Goal: Transaction & Acquisition: Obtain resource

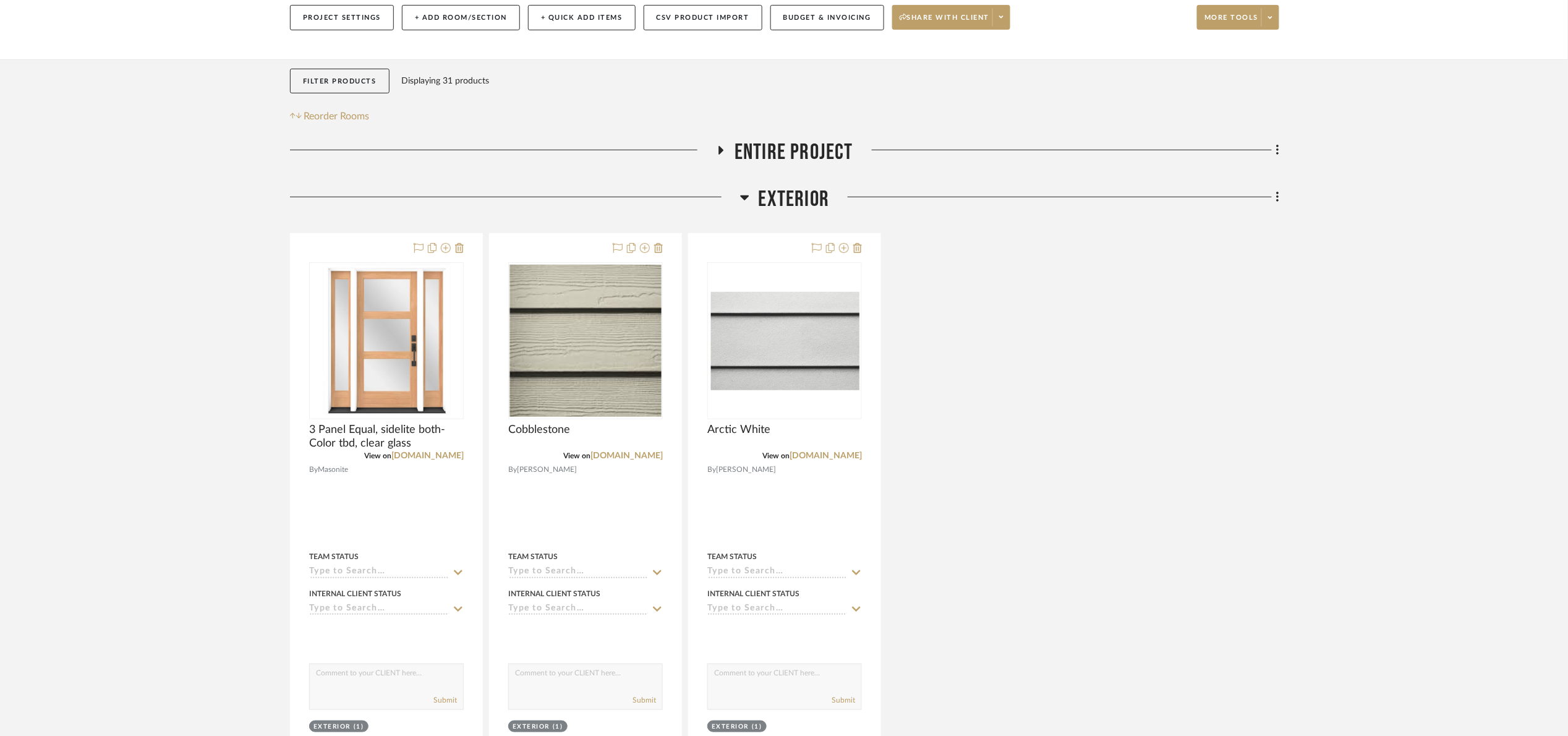
drag, startPoint x: 0, startPoint y: 0, endPoint x: 787, endPoint y: 201, distance: 812.3
click at [786, 201] on span "Exterior" at bounding box center [794, 199] width 71 height 27
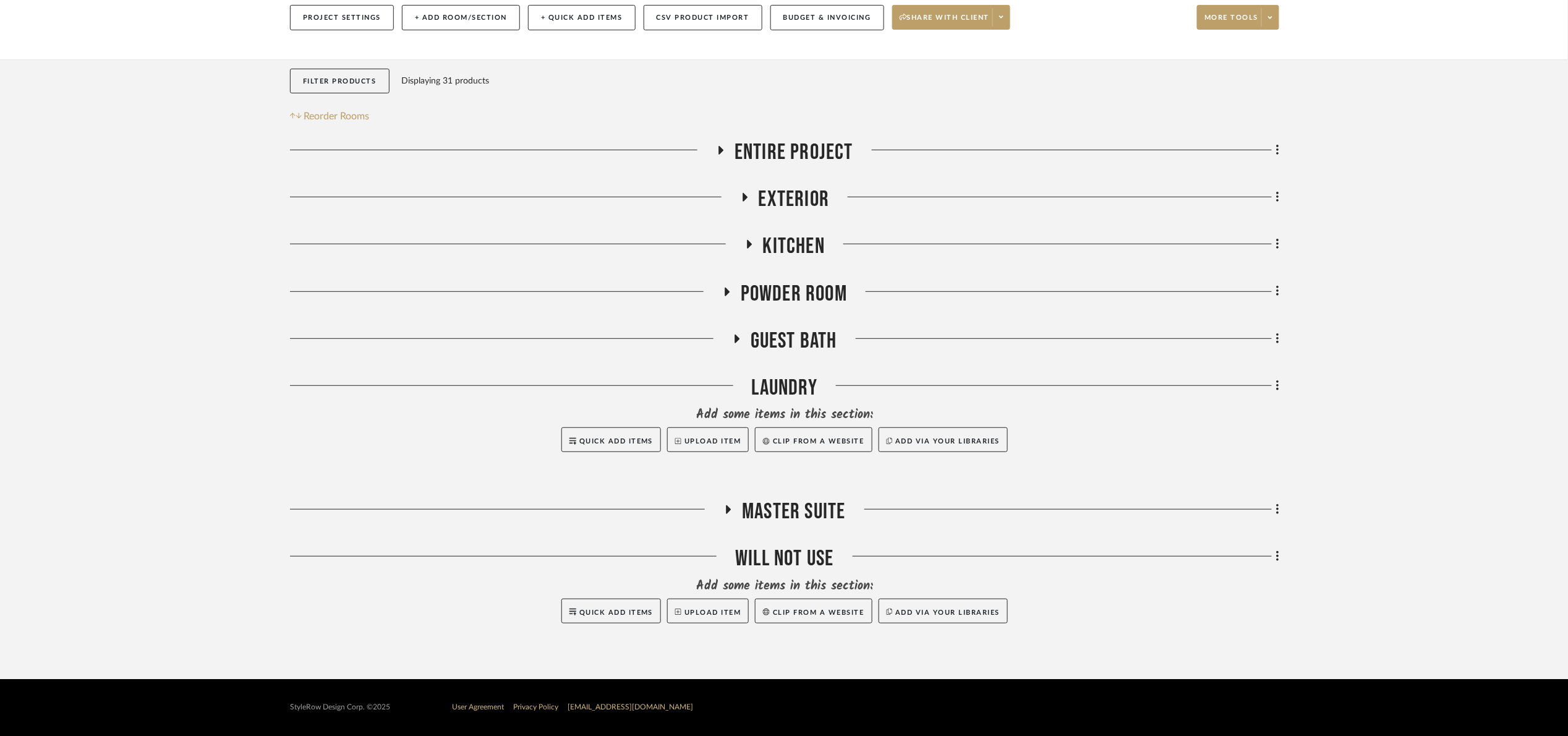
click at [785, 249] on span "Kitchen" at bounding box center [794, 246] width 62 height 27
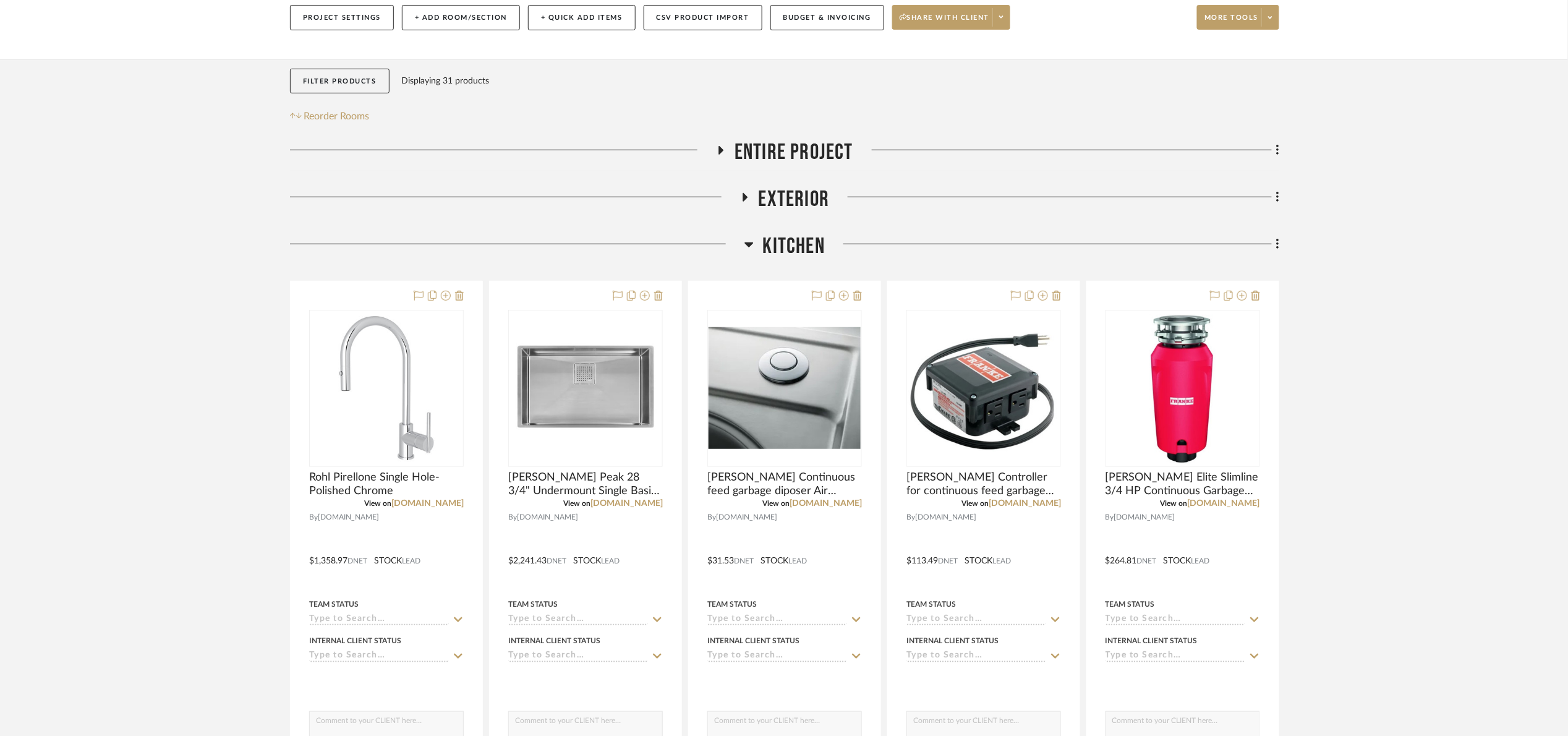
click at [787, 249] on span "Kitchen" at bounding box center [794, 246] width 62 height 27
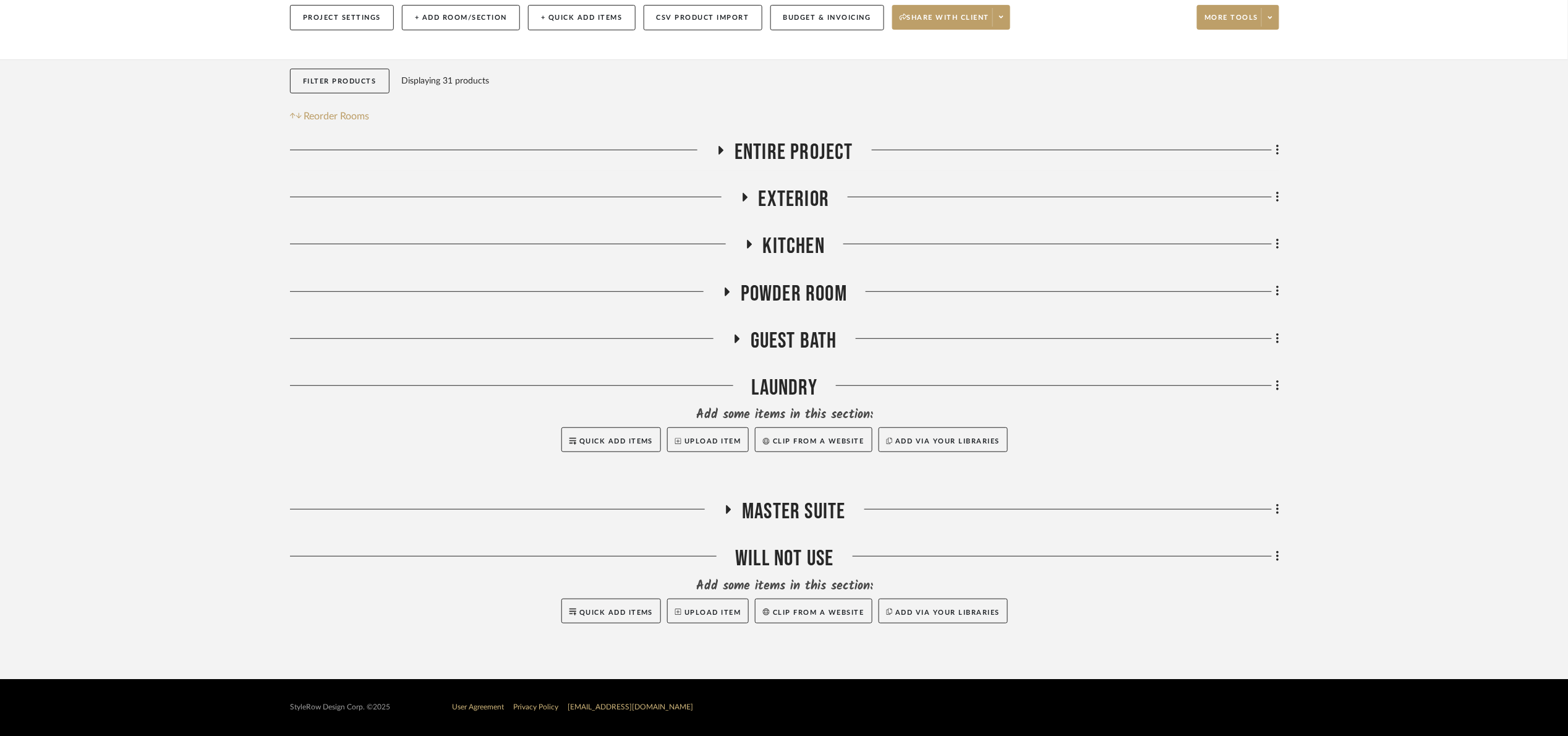
click at [783, 514] on span "Master Suite" at bounding box center [793, 512] width 103 height 27
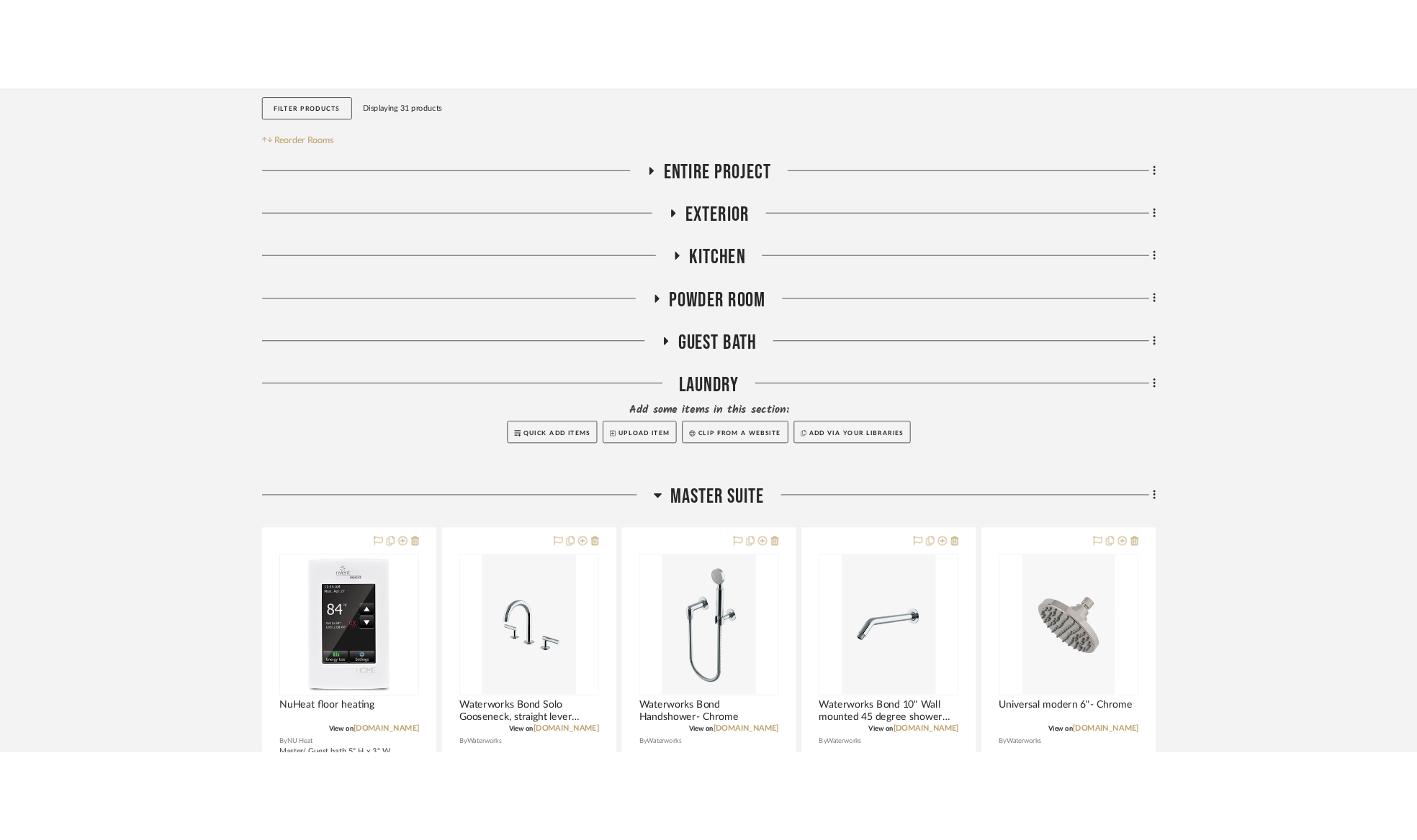
scroll to position [715, 0]
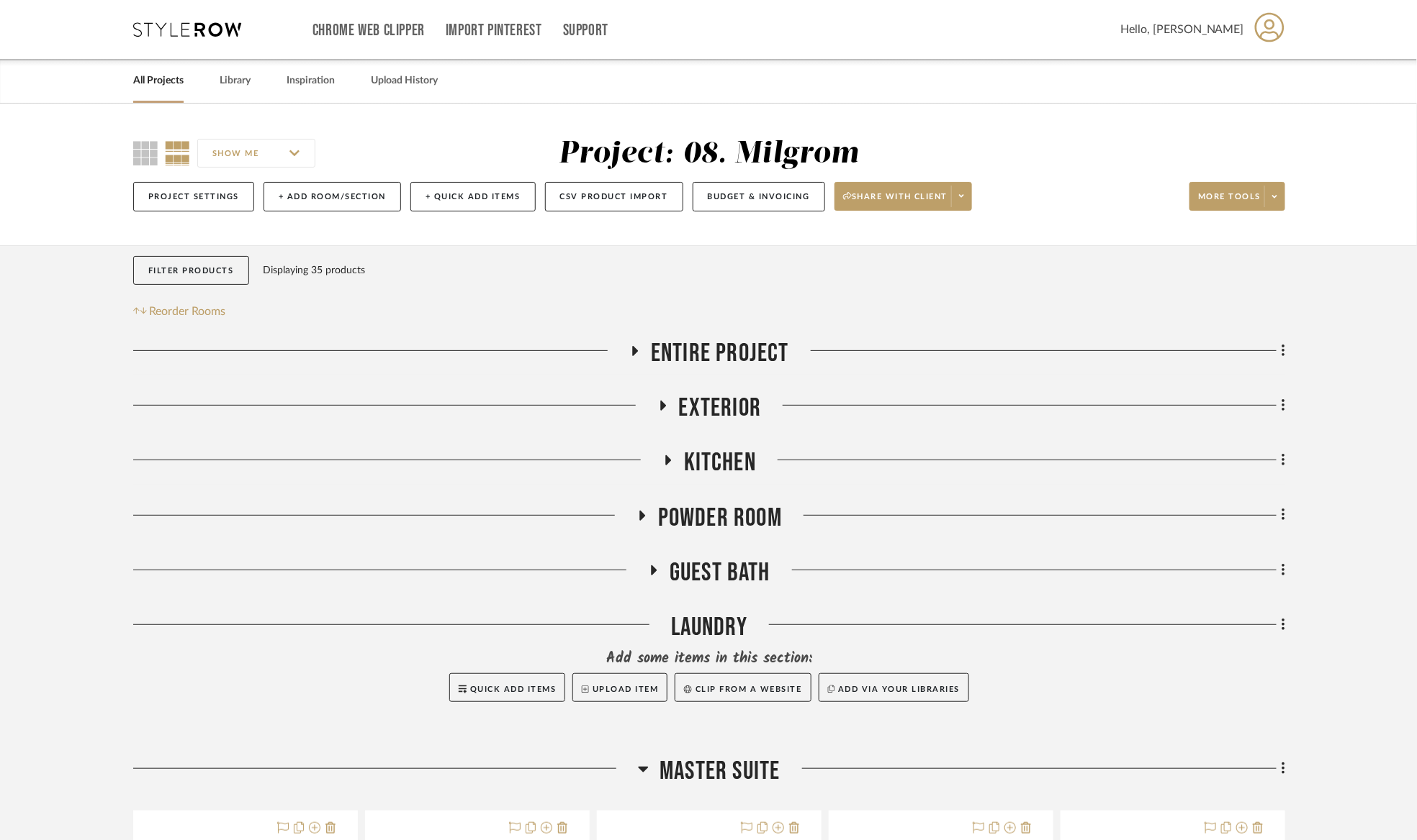
click at [745, 563] on span "Guest Bath" at bounding box center [720, 574] width 100 height 31
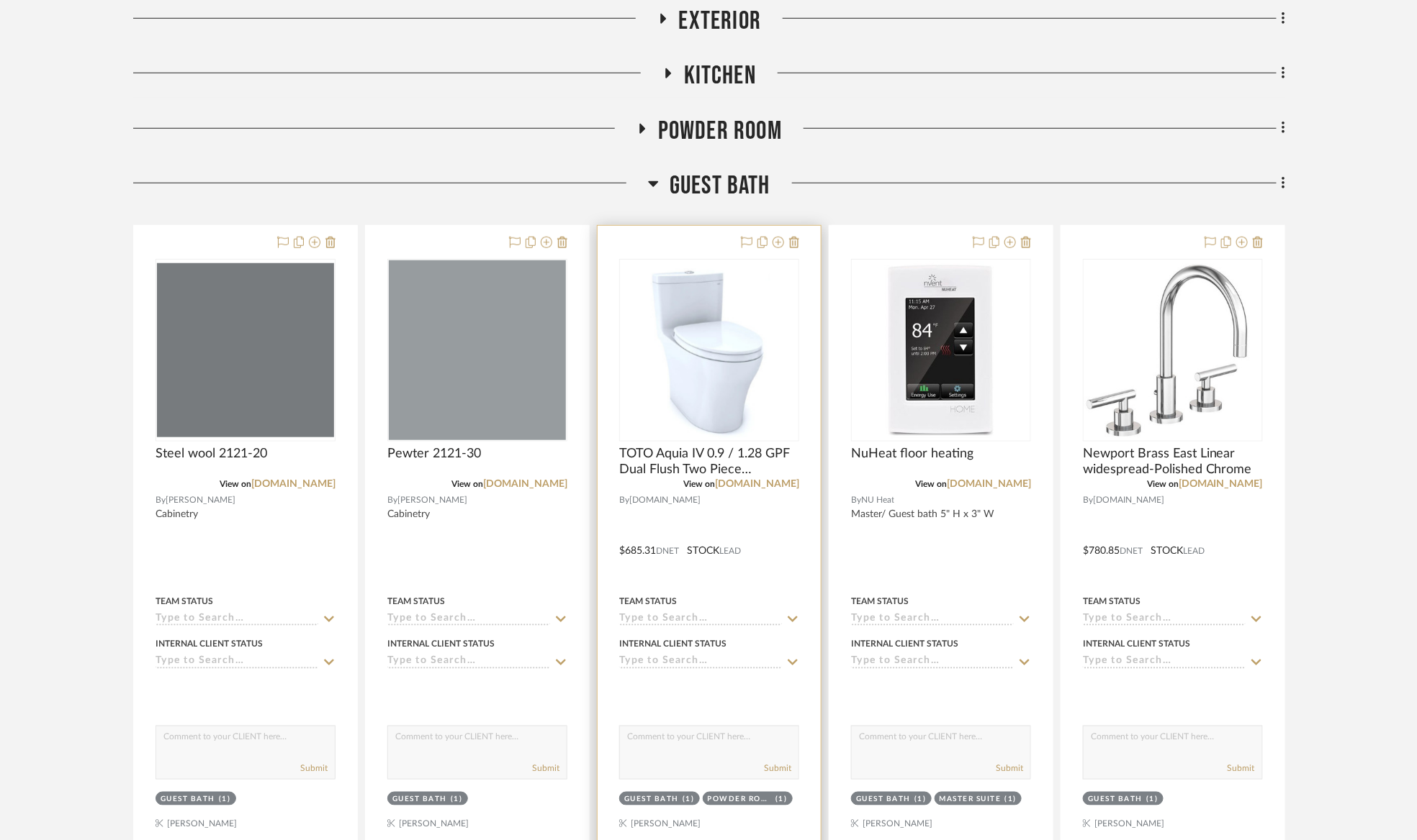
scroll to position [432, 0]
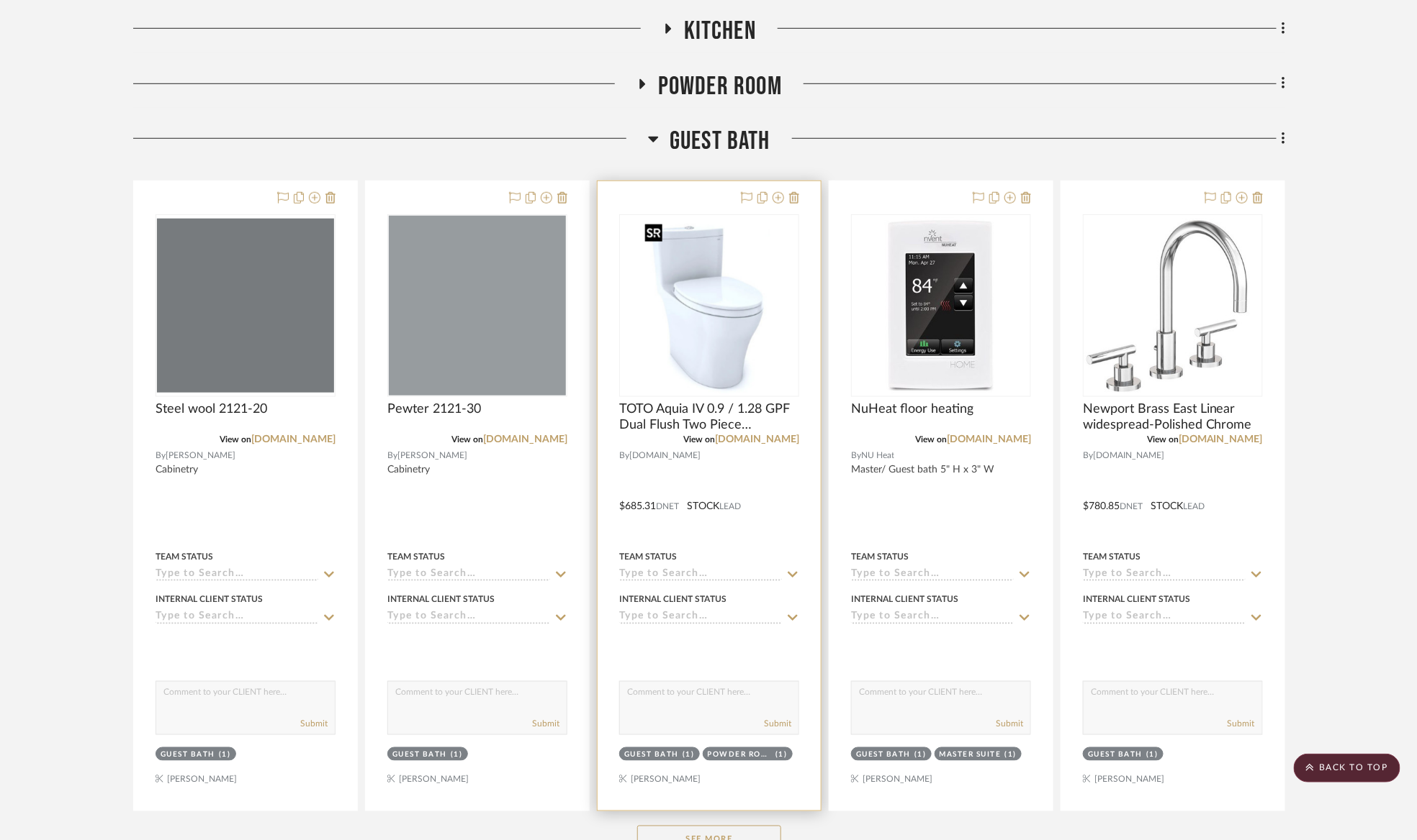
click at [695, 290] on img "0" at bounding box center [709, 306] width 141 height 180
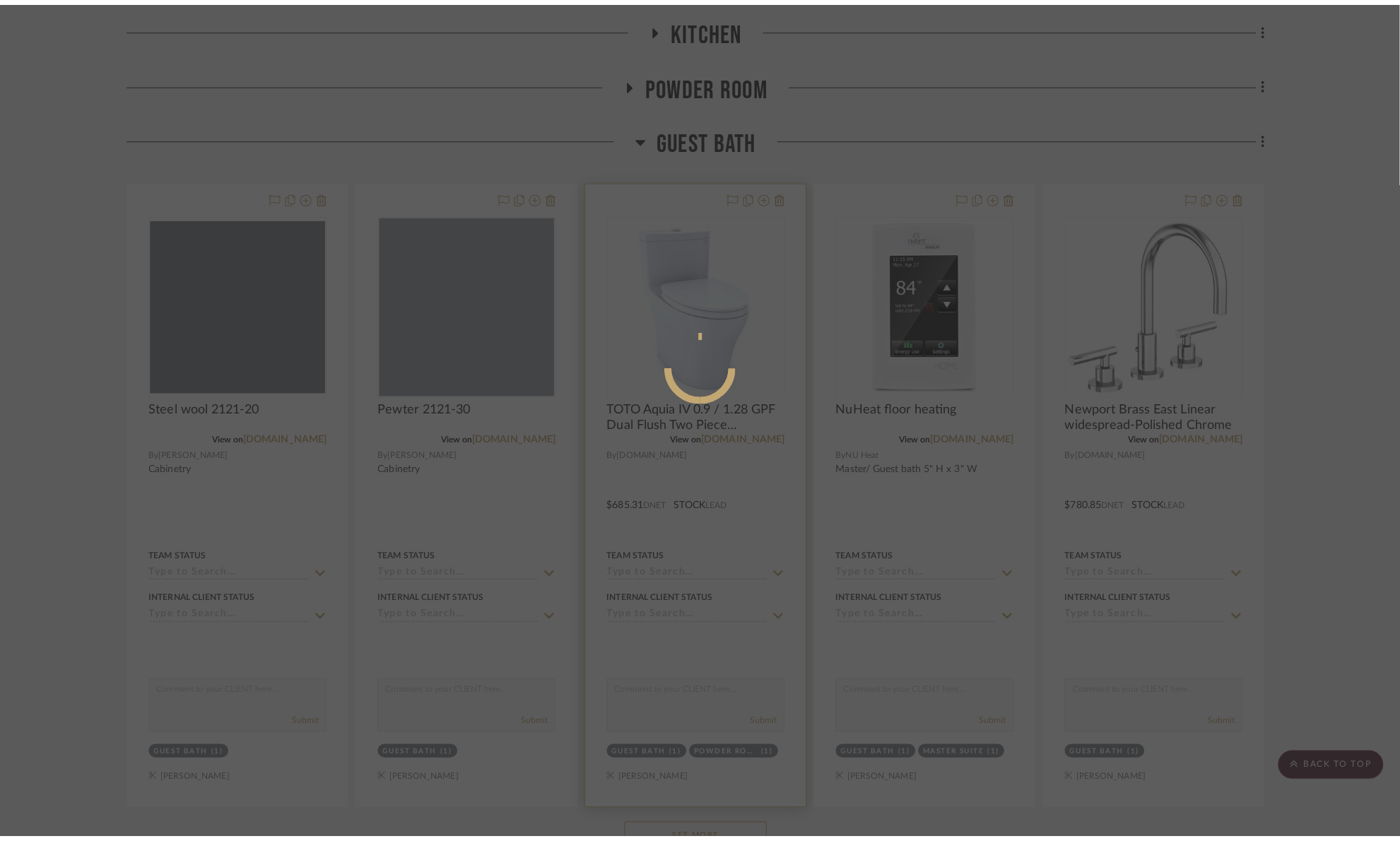
scroll to position [0, 0]
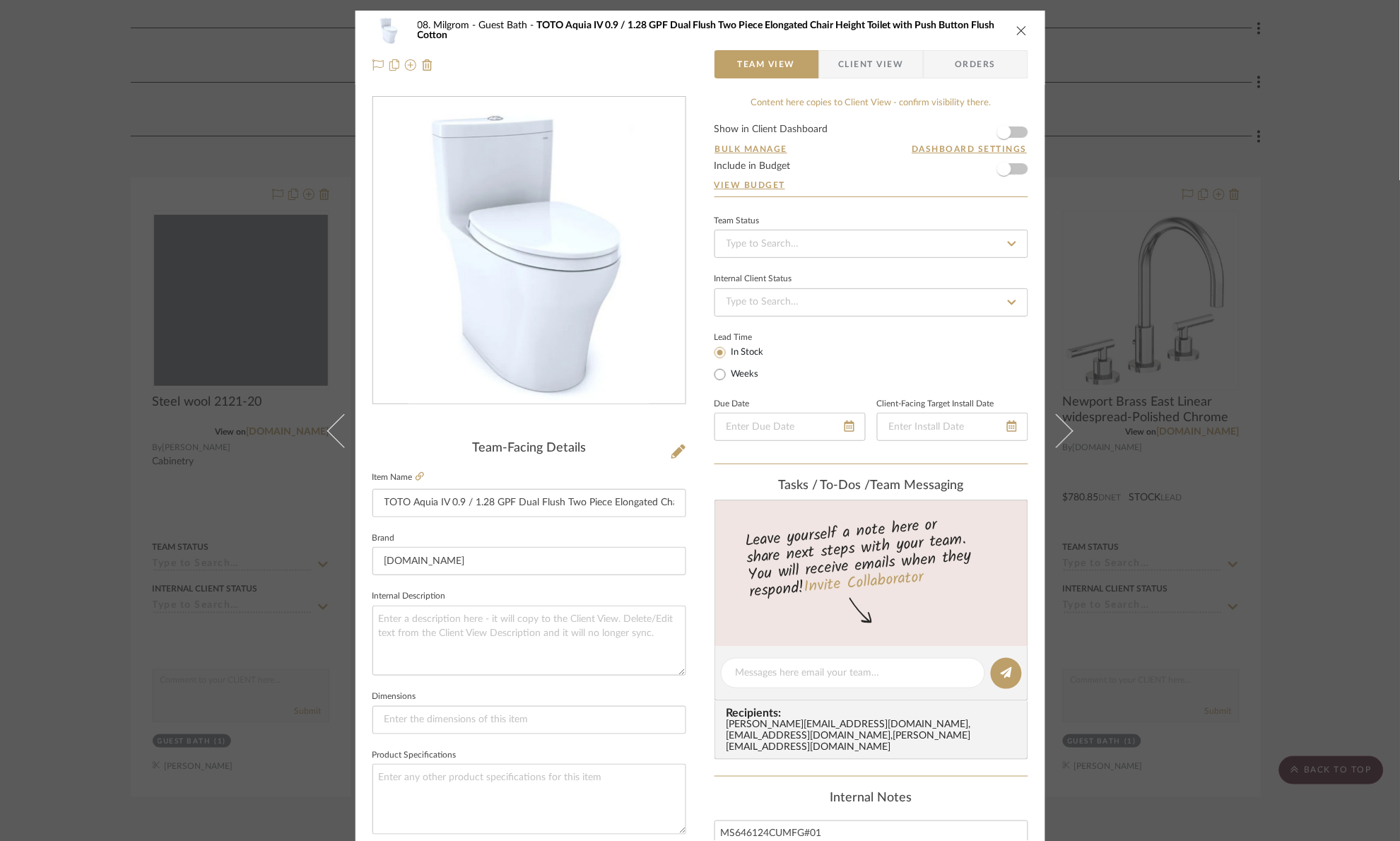
drag, startPoint x: 1326, startPoint y: 299, endPoint x: 981, endPoint y: 358, distance: 350.0
click at [1326, 298] on div "08. Milgrom Guest Bath TOTO Aquia IV 0.9 / 1.28 GPF Dual Flush Two Piece Elonga…" at bounding box center [700, 420] width 1400 height 841
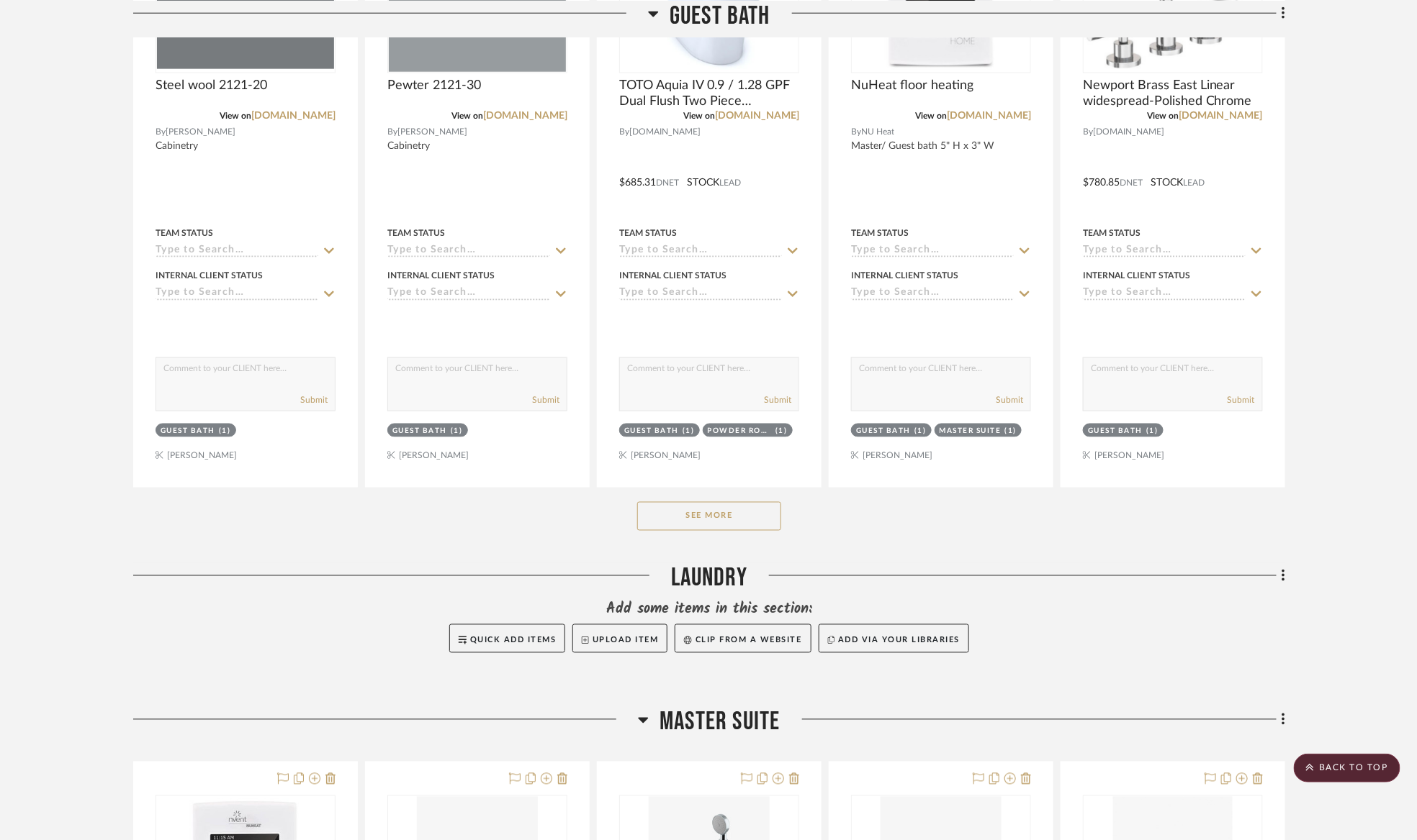
click at [733, 531] on button "See More" at bounding box center [709, 517] width 144 height 29
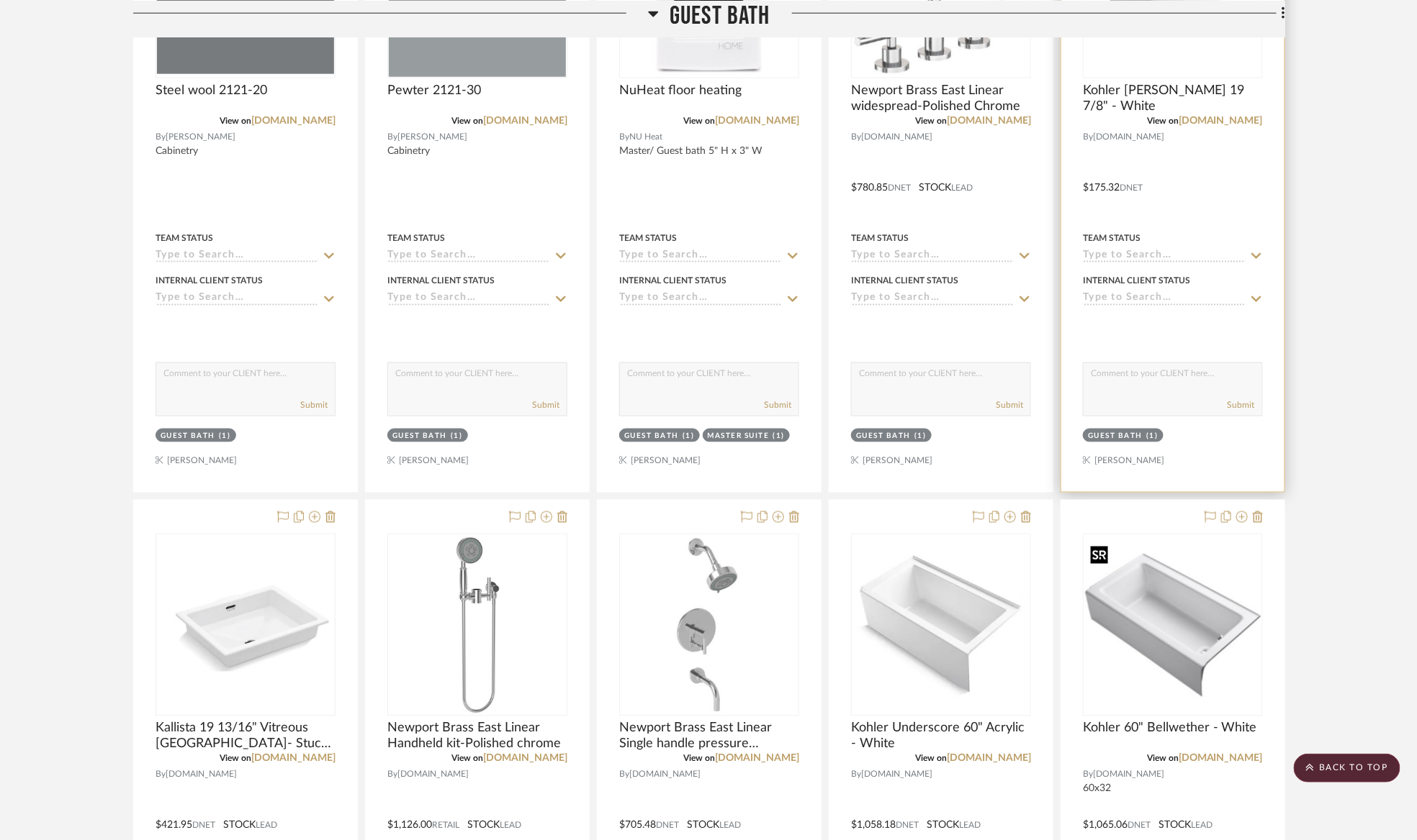
scroll to position [432, 0]
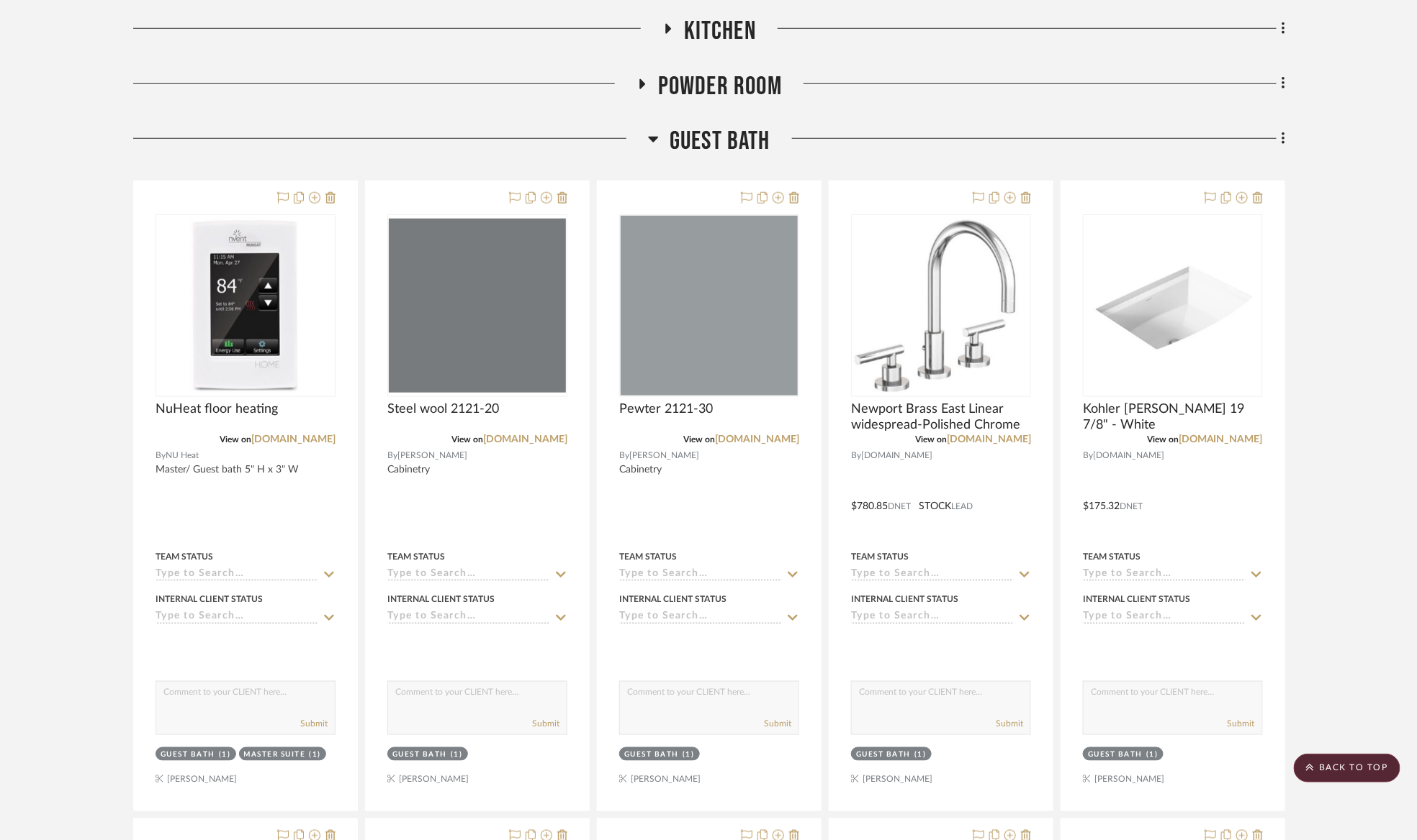
click at [733, 143] on span "Guest Bath" at bounding box center [720, 141] width 100 height 31
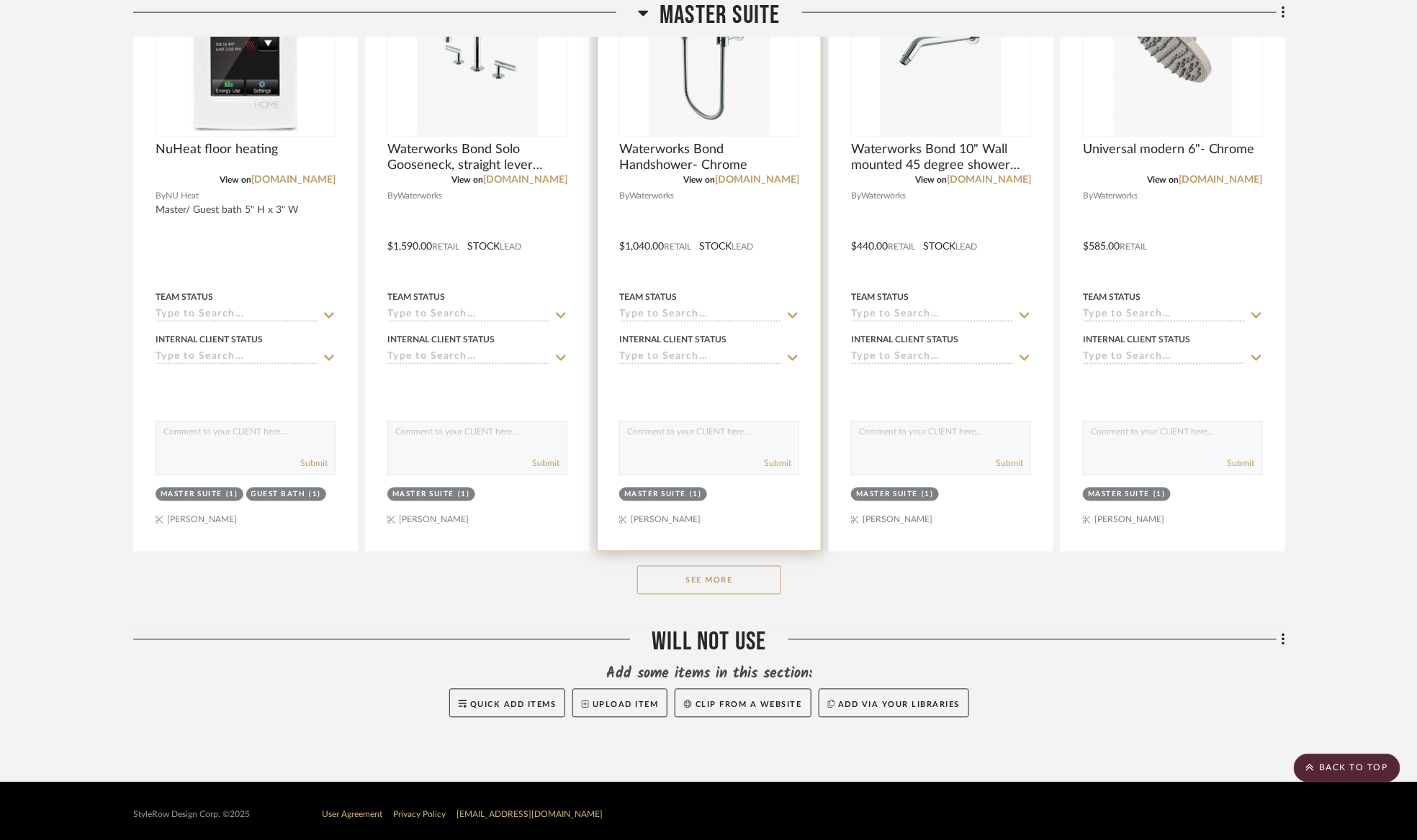
scroll to position [900, 0]
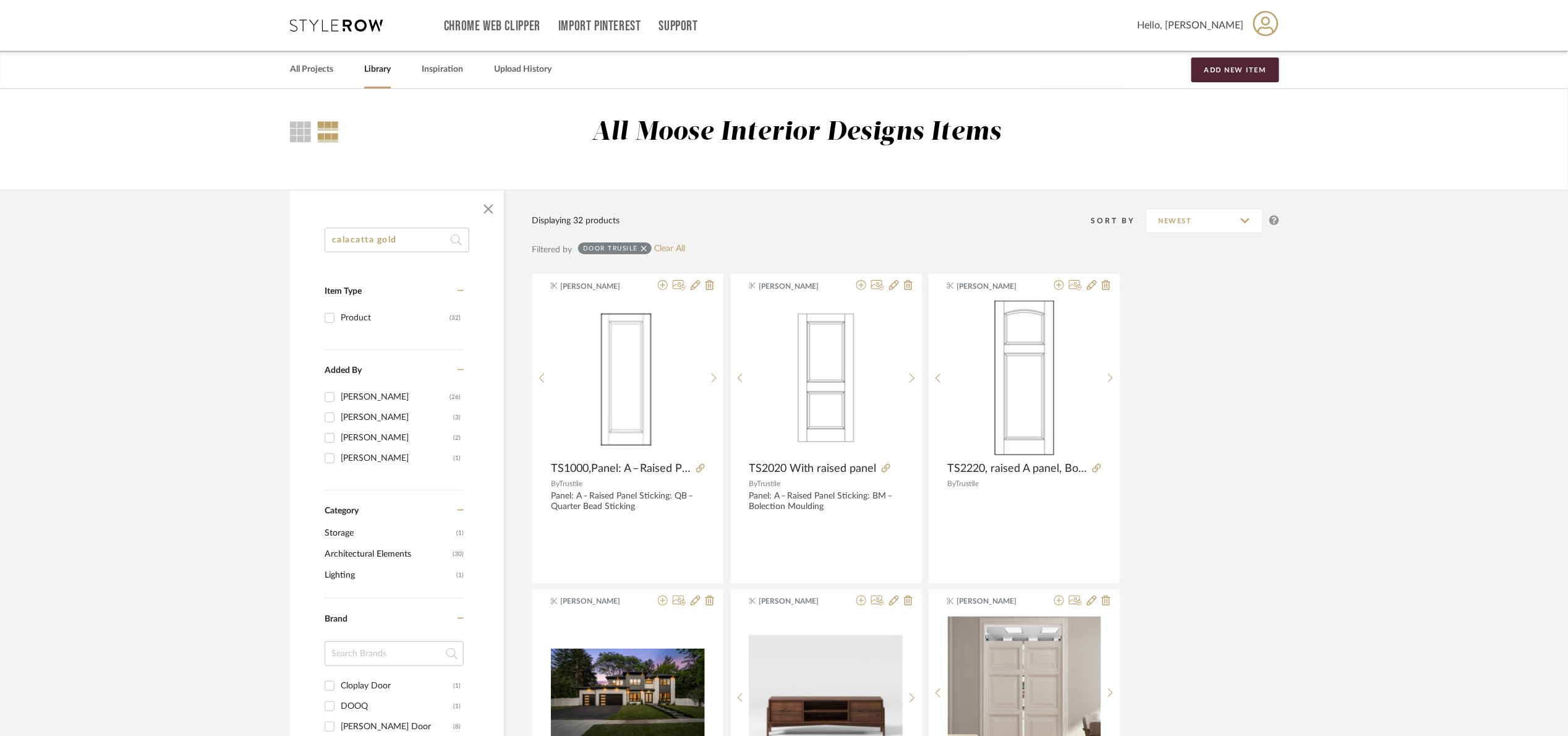
type input "calacatta gold"
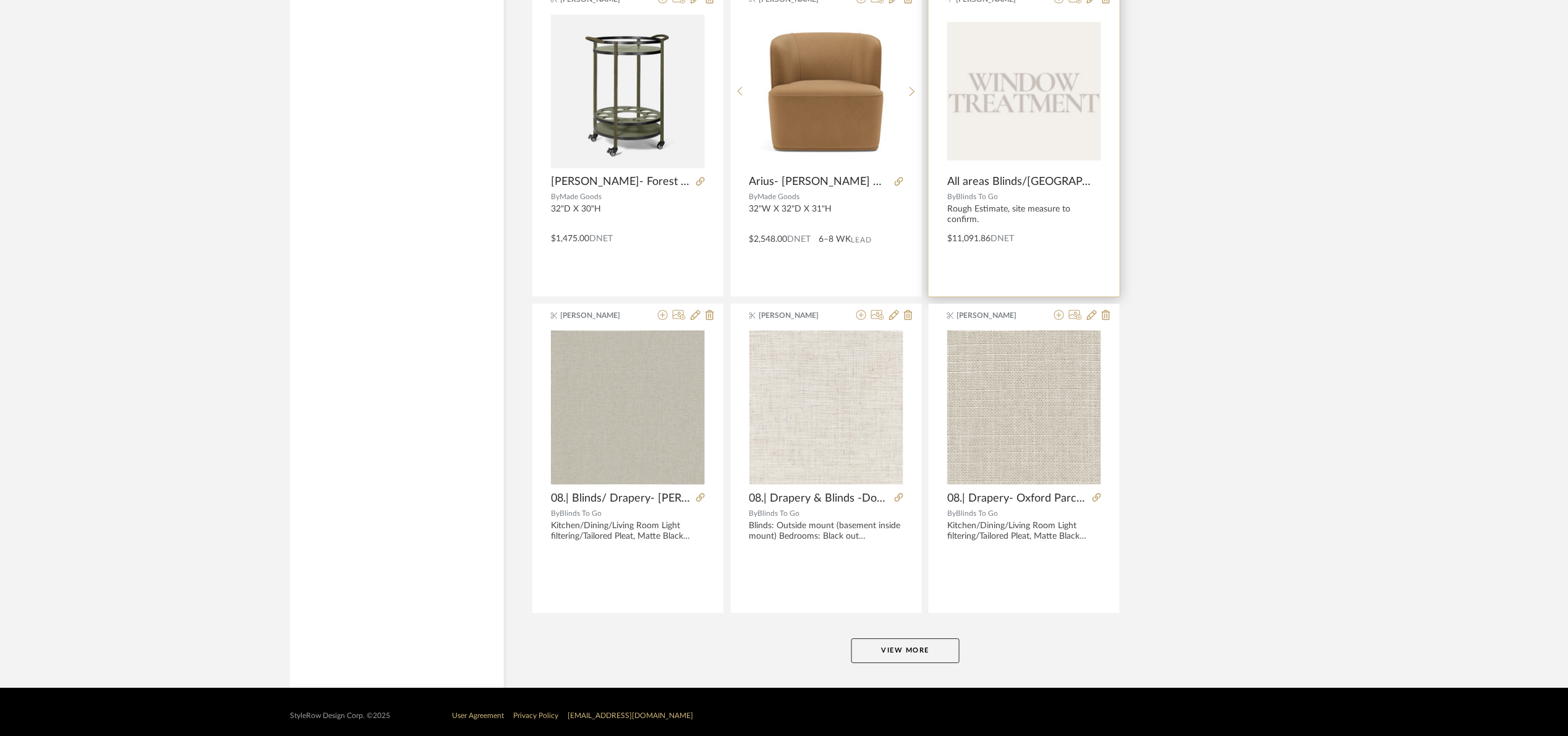
scroll to position [3461, 0]
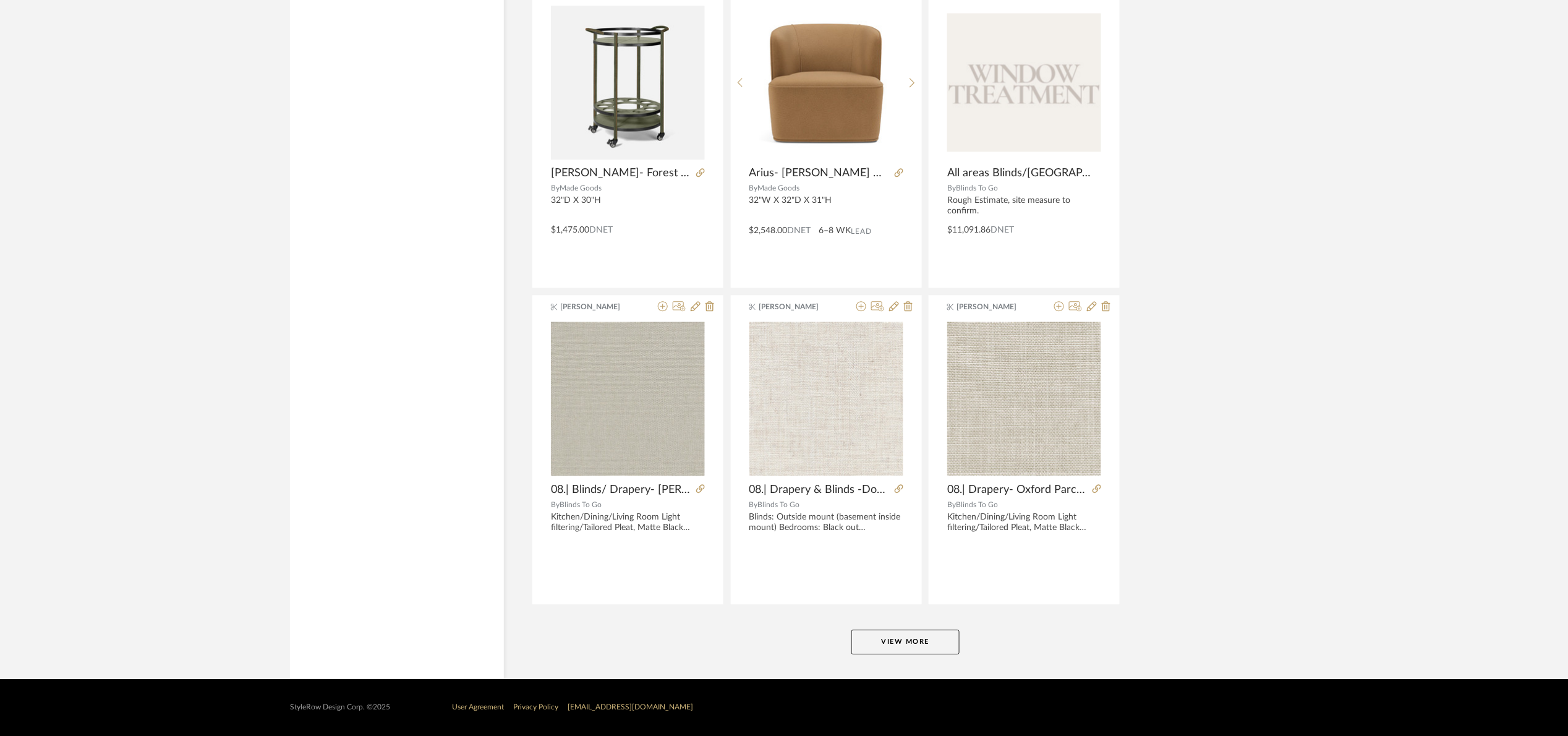
click at [940, 637] on button "View More" at bounding box center [905, 642] width 108 height 25
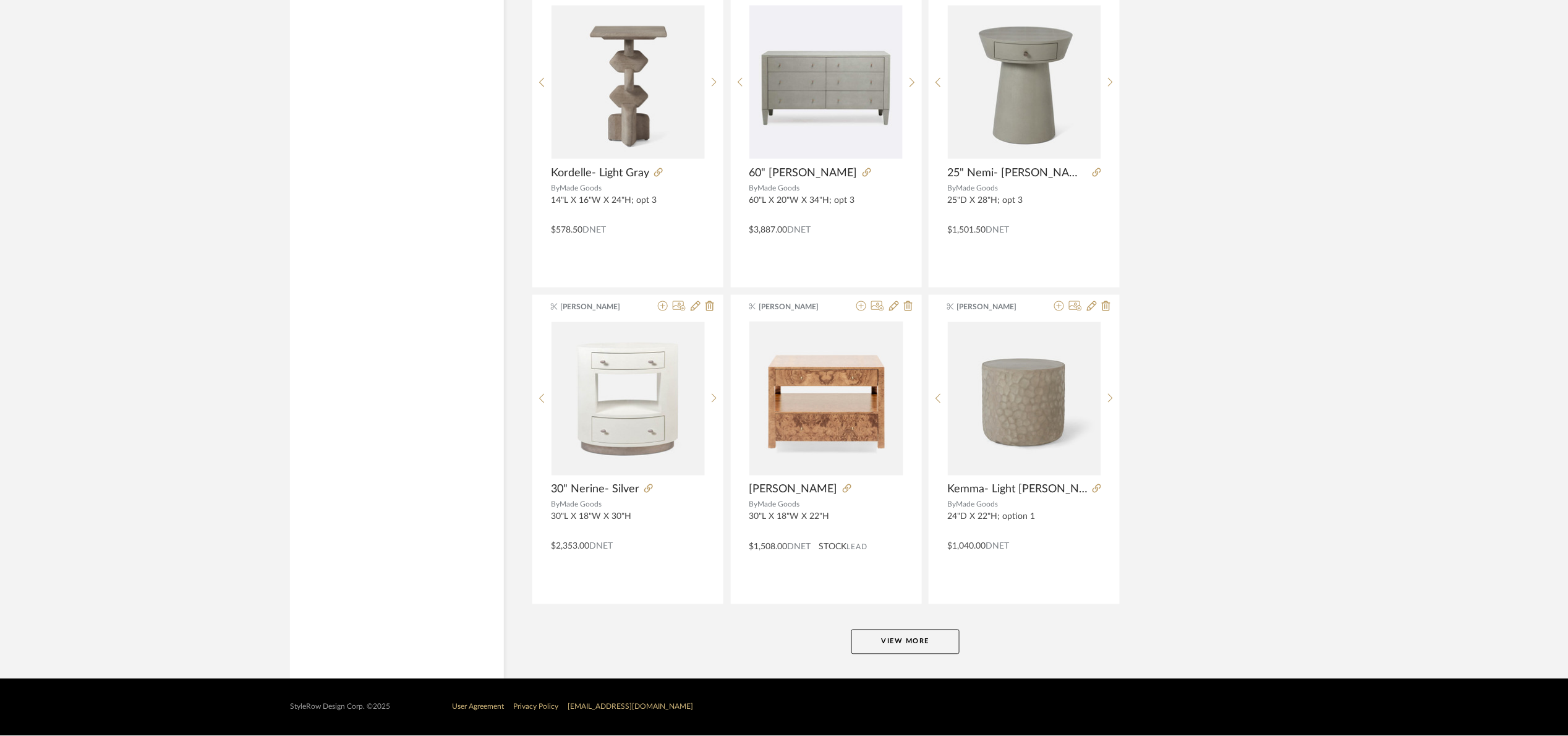
scroll to position [7261, 0]
click at [926, 635] on button "View More" at bounding box center [905, 642] width 108 height 25
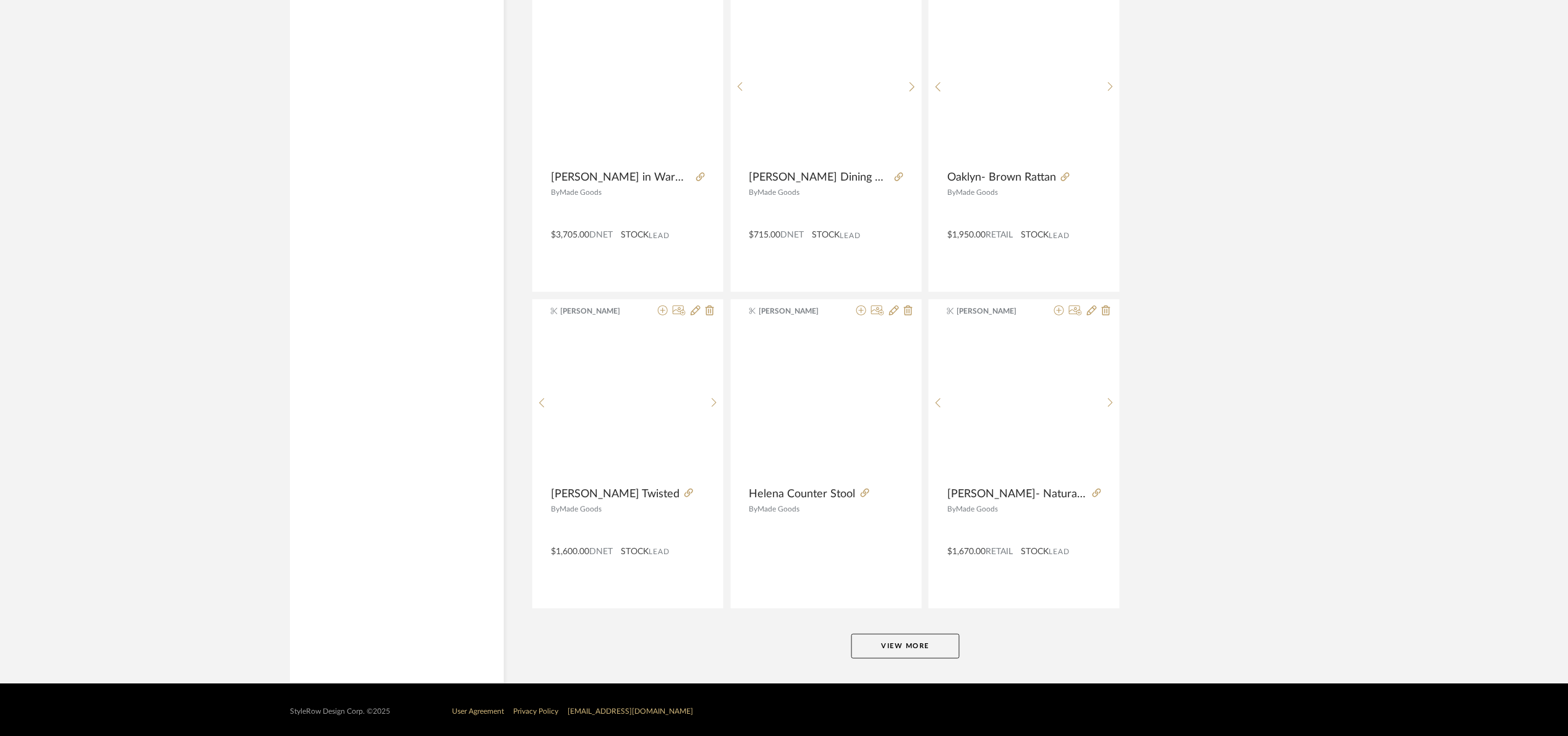
scroll to position [11061, 0]
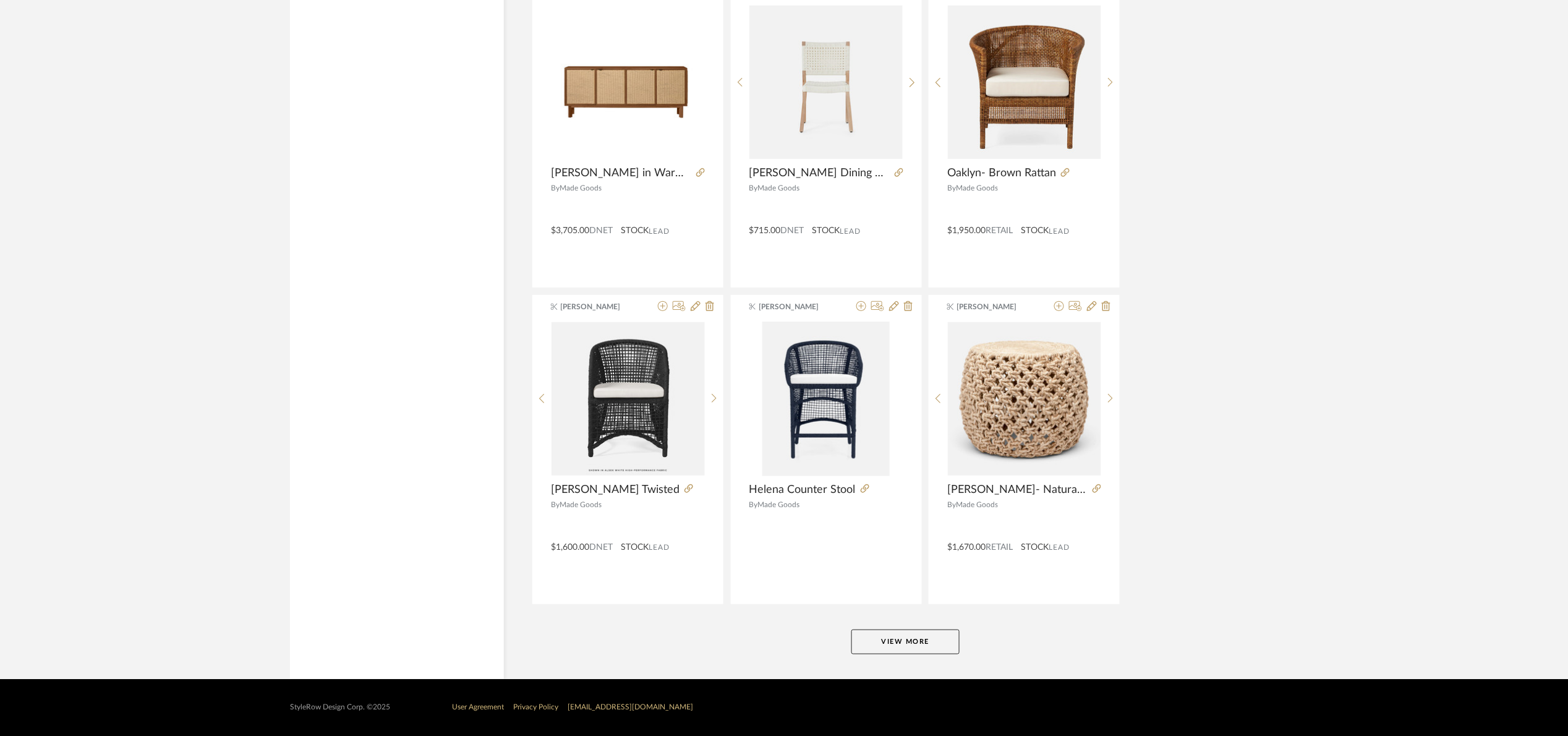
click at [936, 649] on button "View More" at bounding box center [905, 642] width 108 height 25
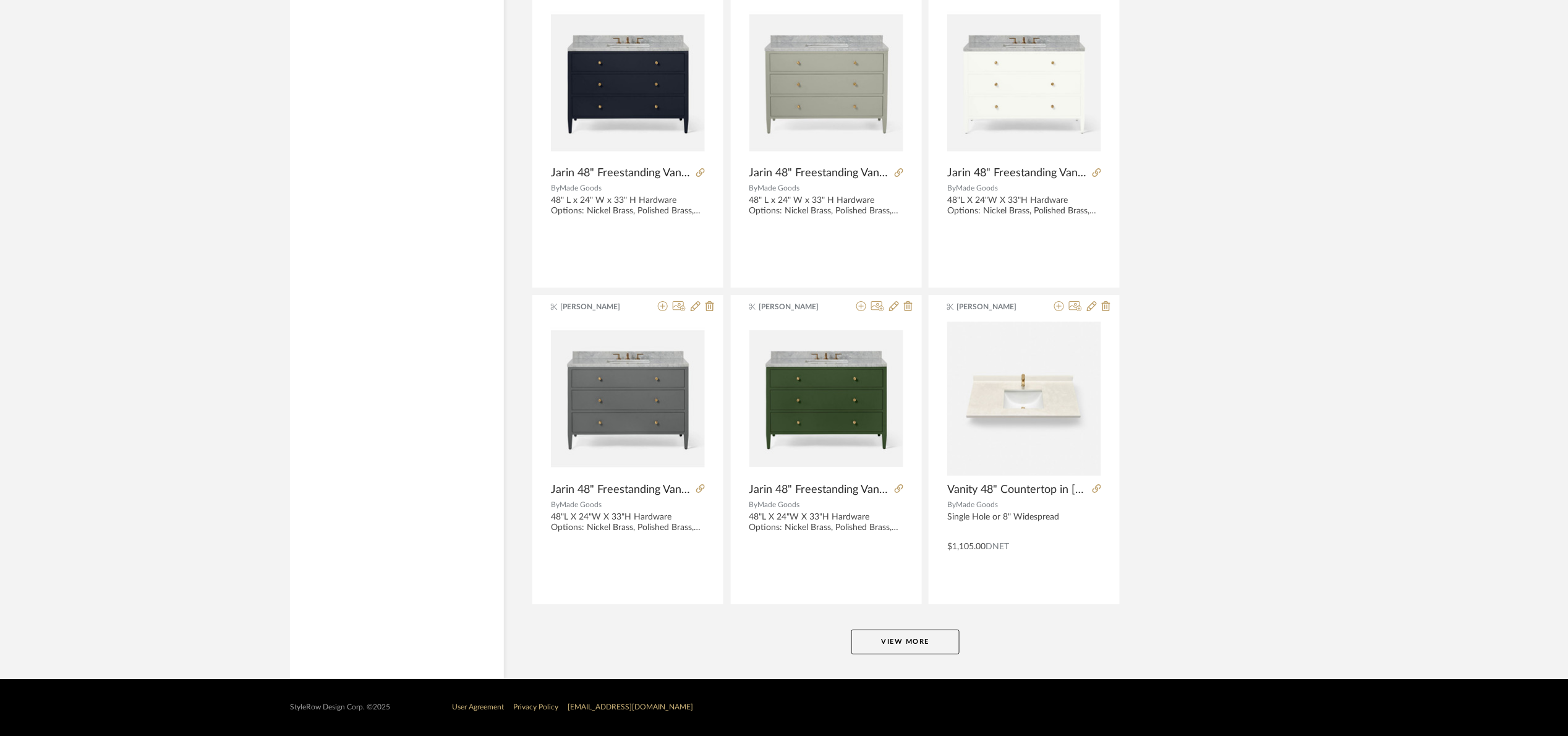
scroll to position [14861, 0]
click at [910, 644] on button "View More" at bounding box center [905, 642] width 108 height 25
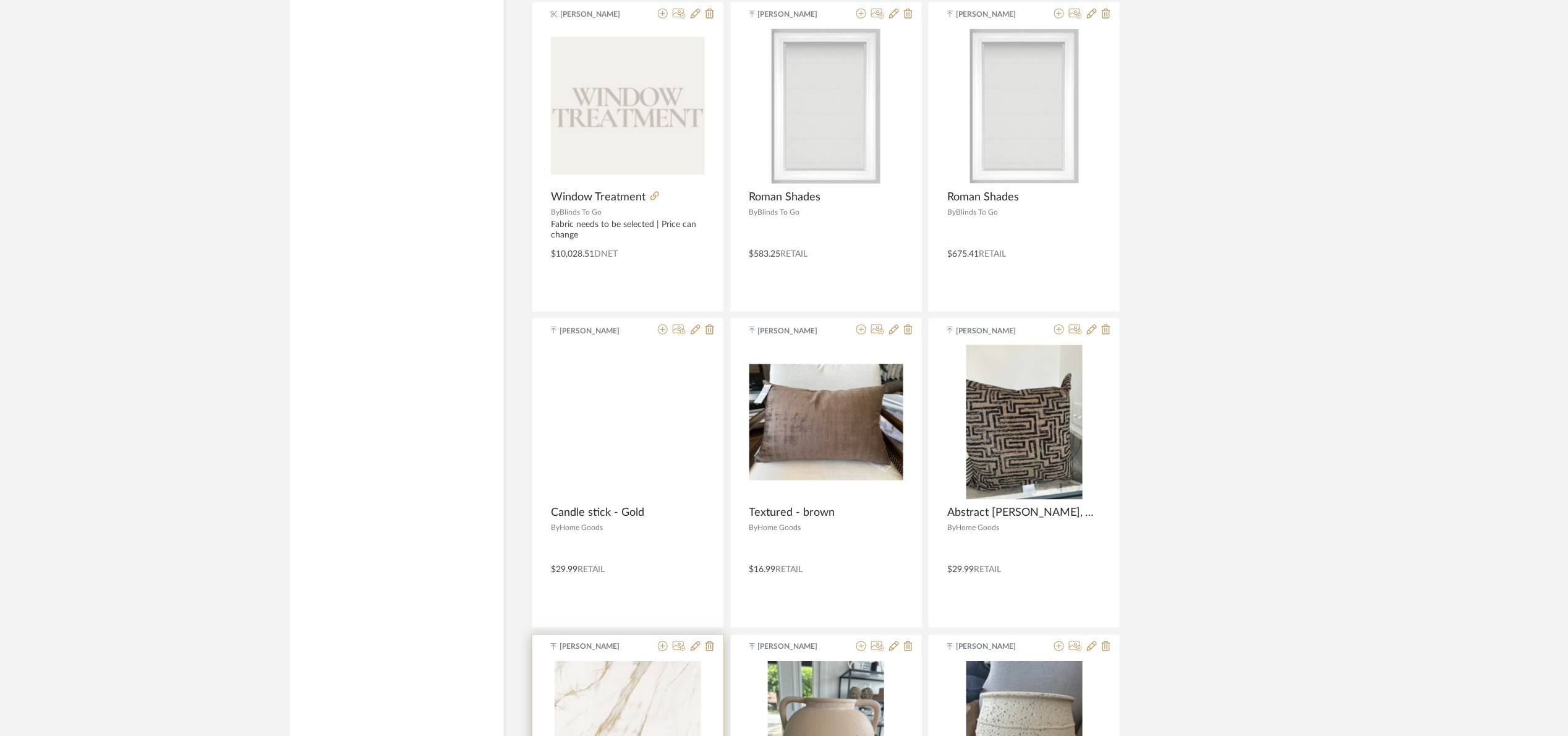
scroll to position [5396, 0]
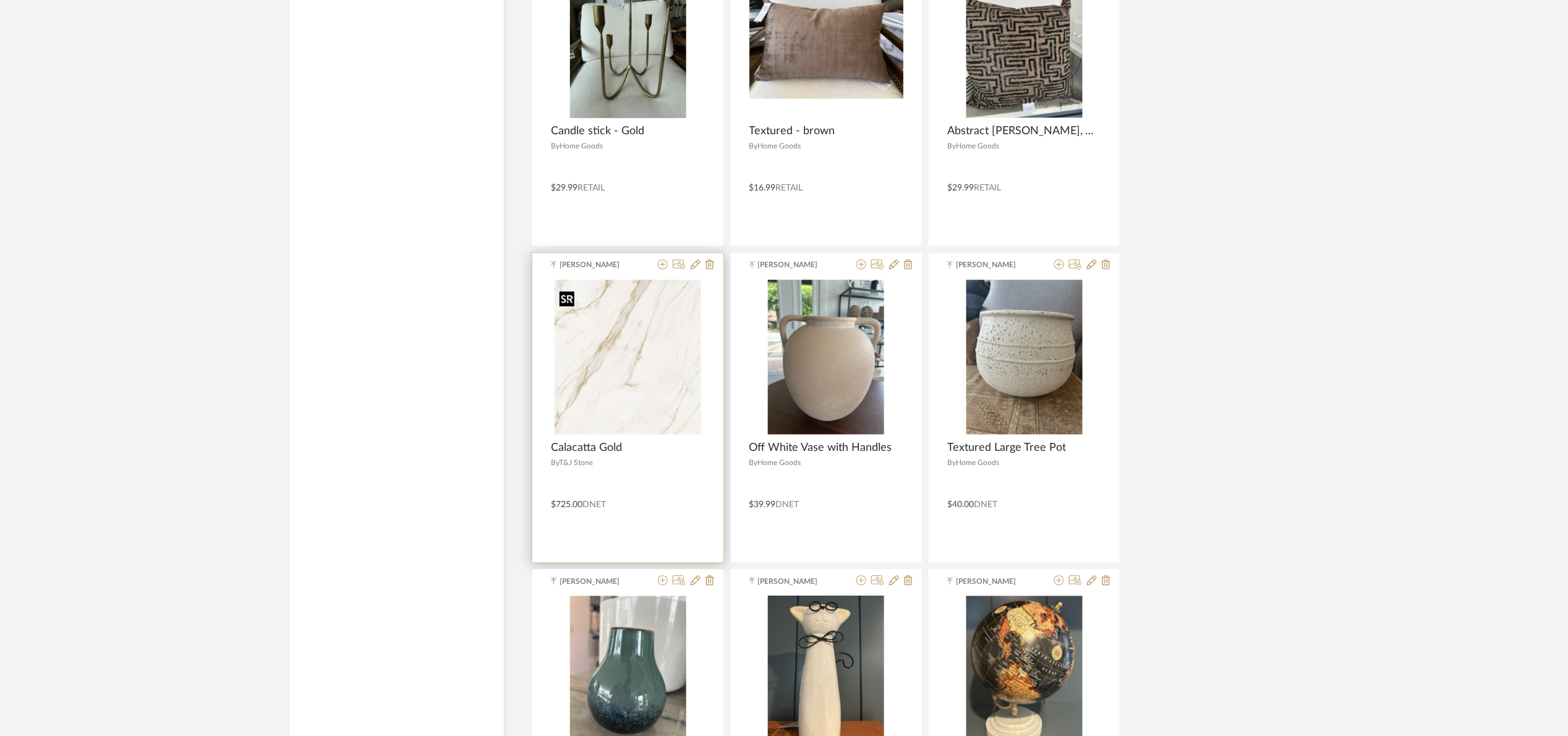
click at [558, 299] on img "0" at bounding box center [627, 358] width 147 height 154
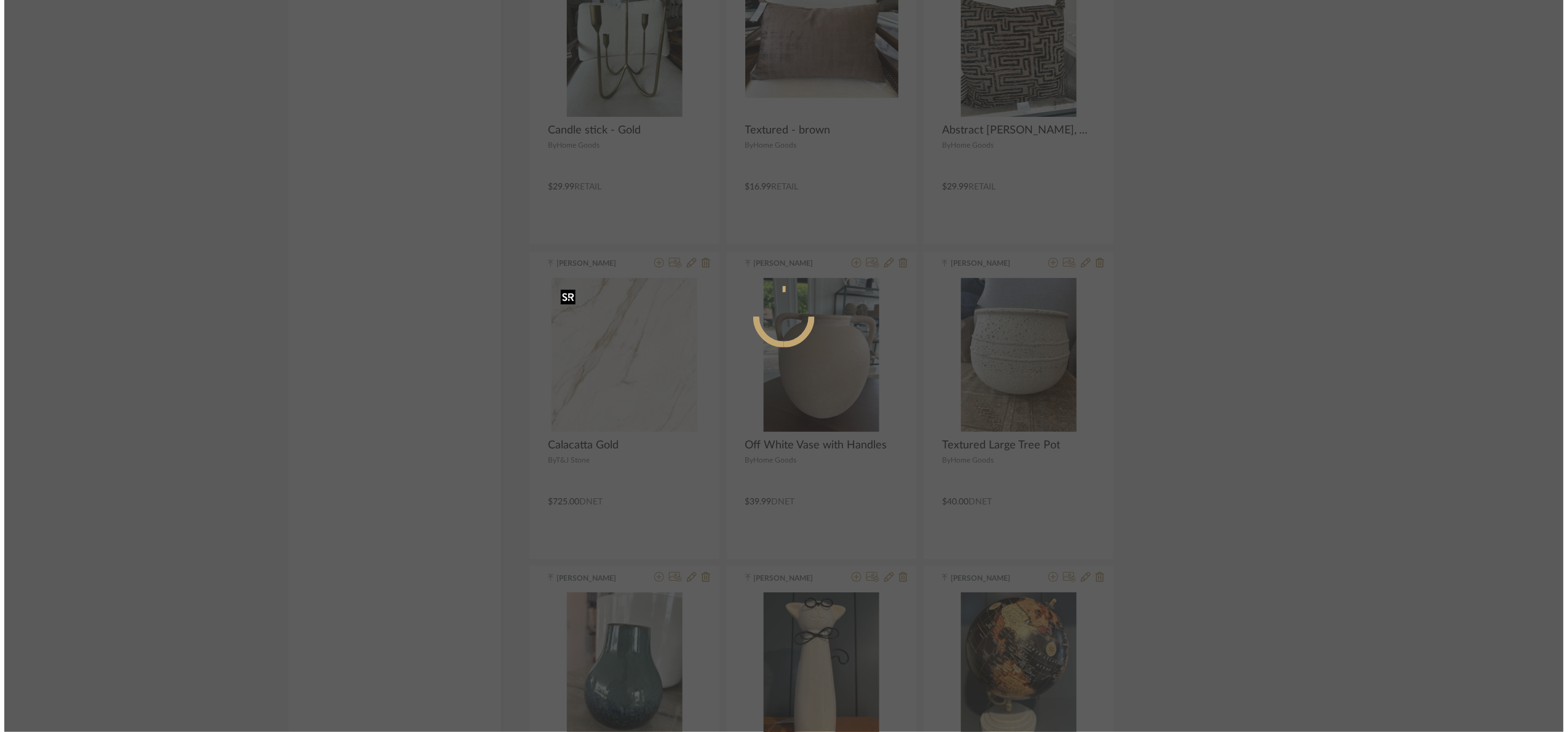
scroll to position [0, 0]
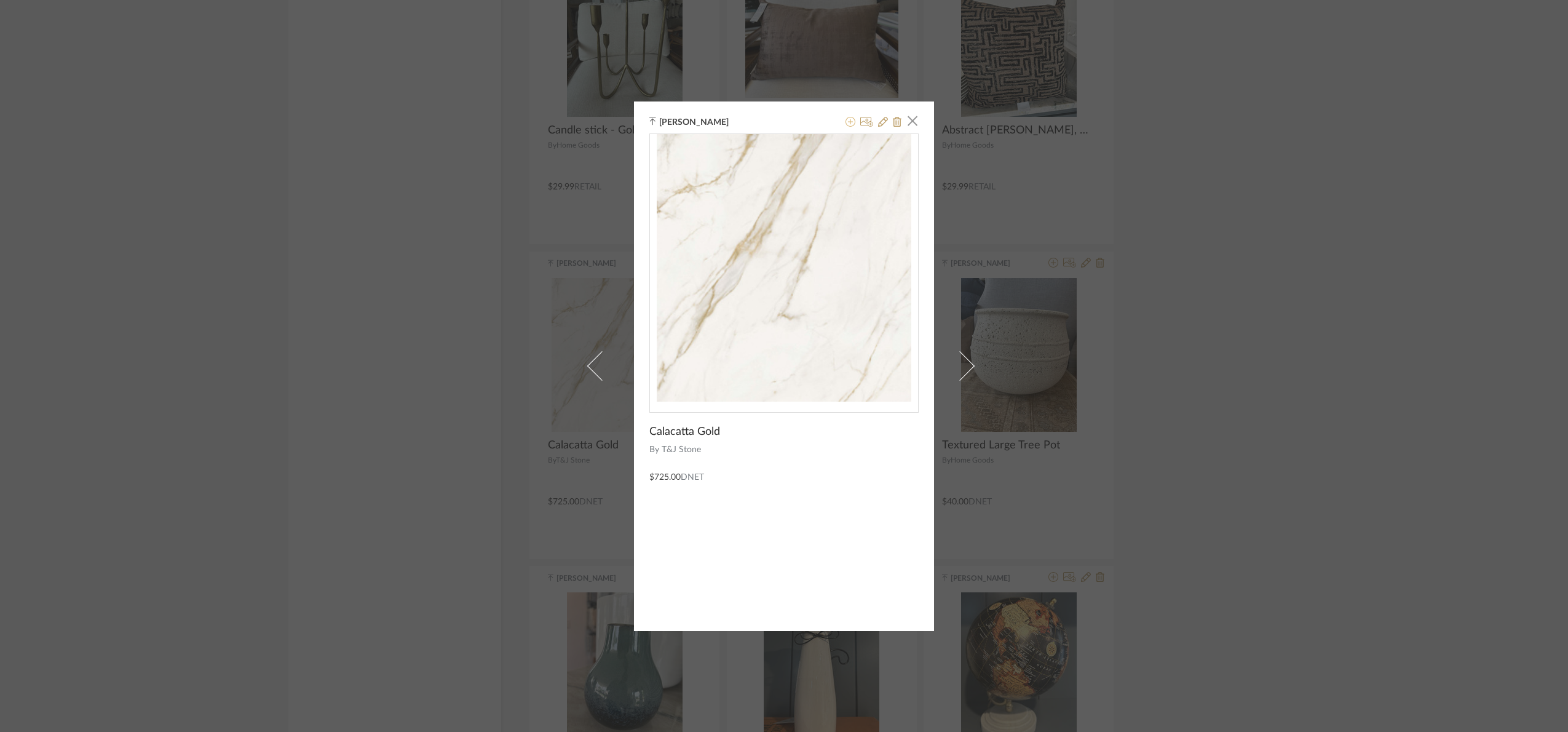
click at [846, 122] on icon at bounding box center [851, 122] width 10 height 10
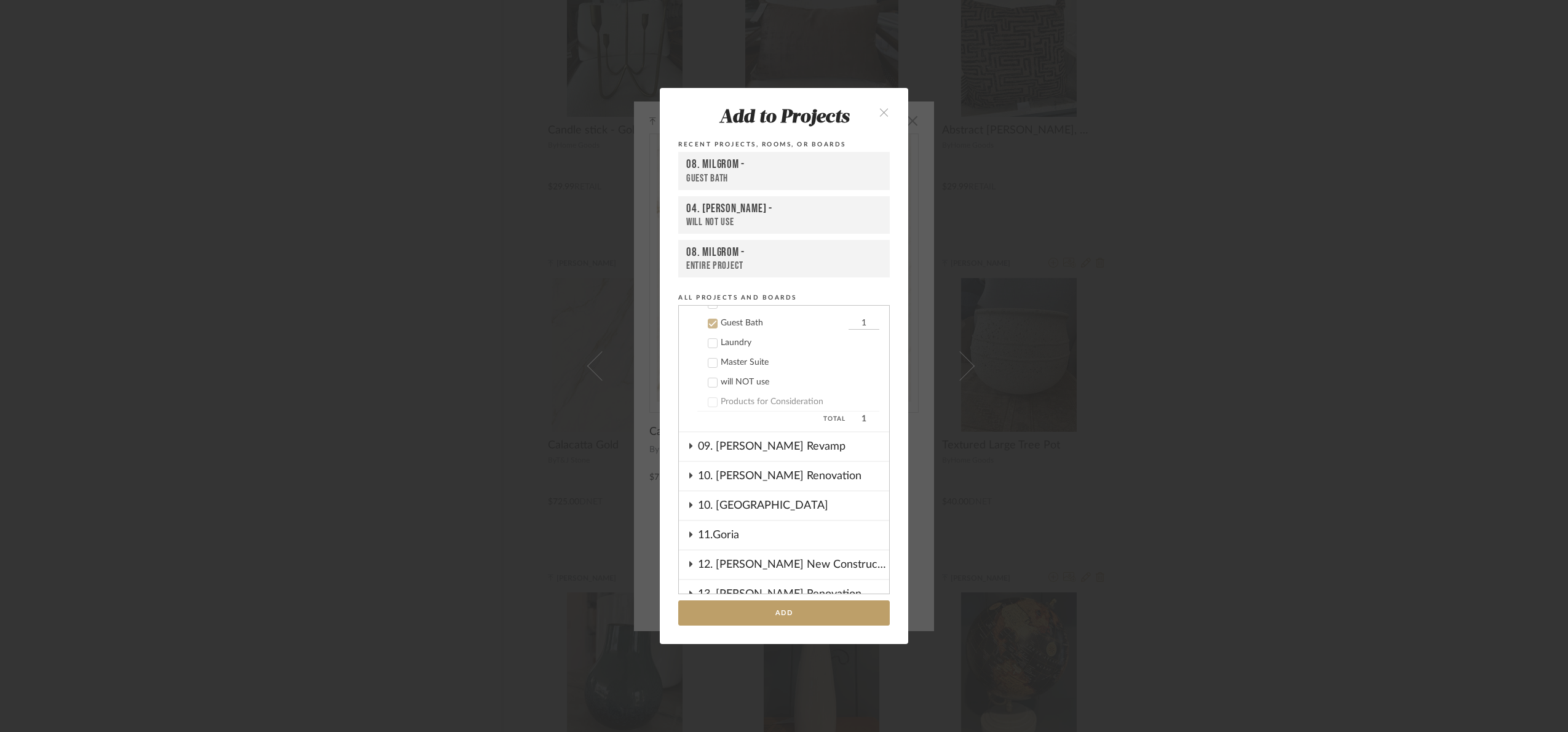
scroll to position [390, 0]
drag, startPoint x: 1230, startPoint y: 267, endPoint x: 1225, endPoint y: 158, distance: 109.1
click at [1210, 264] on div "Add to Projects Recent Projects, Rooms, or Boards 08. Milgrom - Guest Bath 04. …" at bounding box center [784, 366] width 1568 height 732
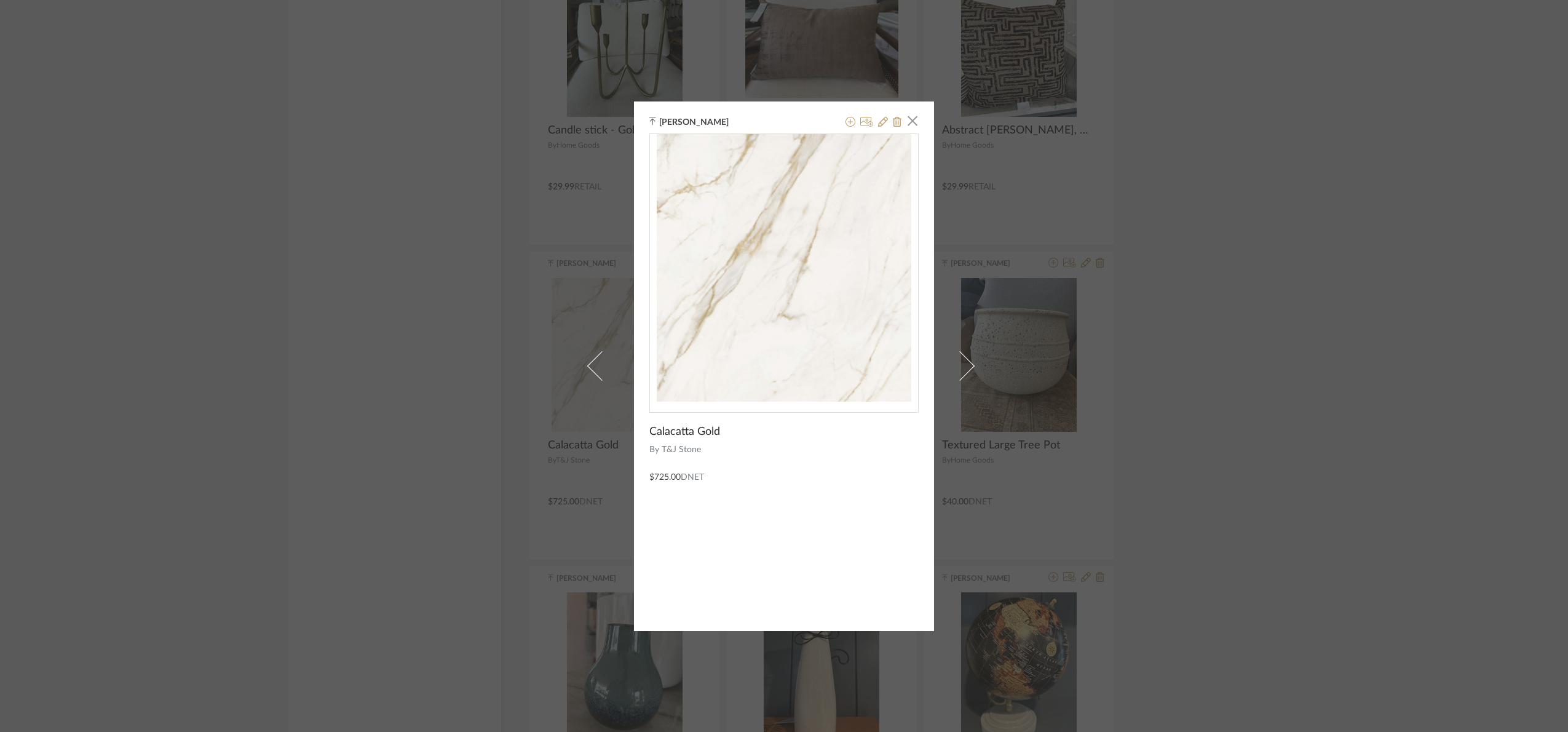
drag, startPoint x: 1349, startPoint y: 457, endPoint x: 774, endPoint y: 489, distance: 575.9
click at [1210, 450] on div "[PERSON_NAME] × Calacatta Gold By T&J Stone $725.00 DNET" at bounding box center [784, 366] width 1568 height 732
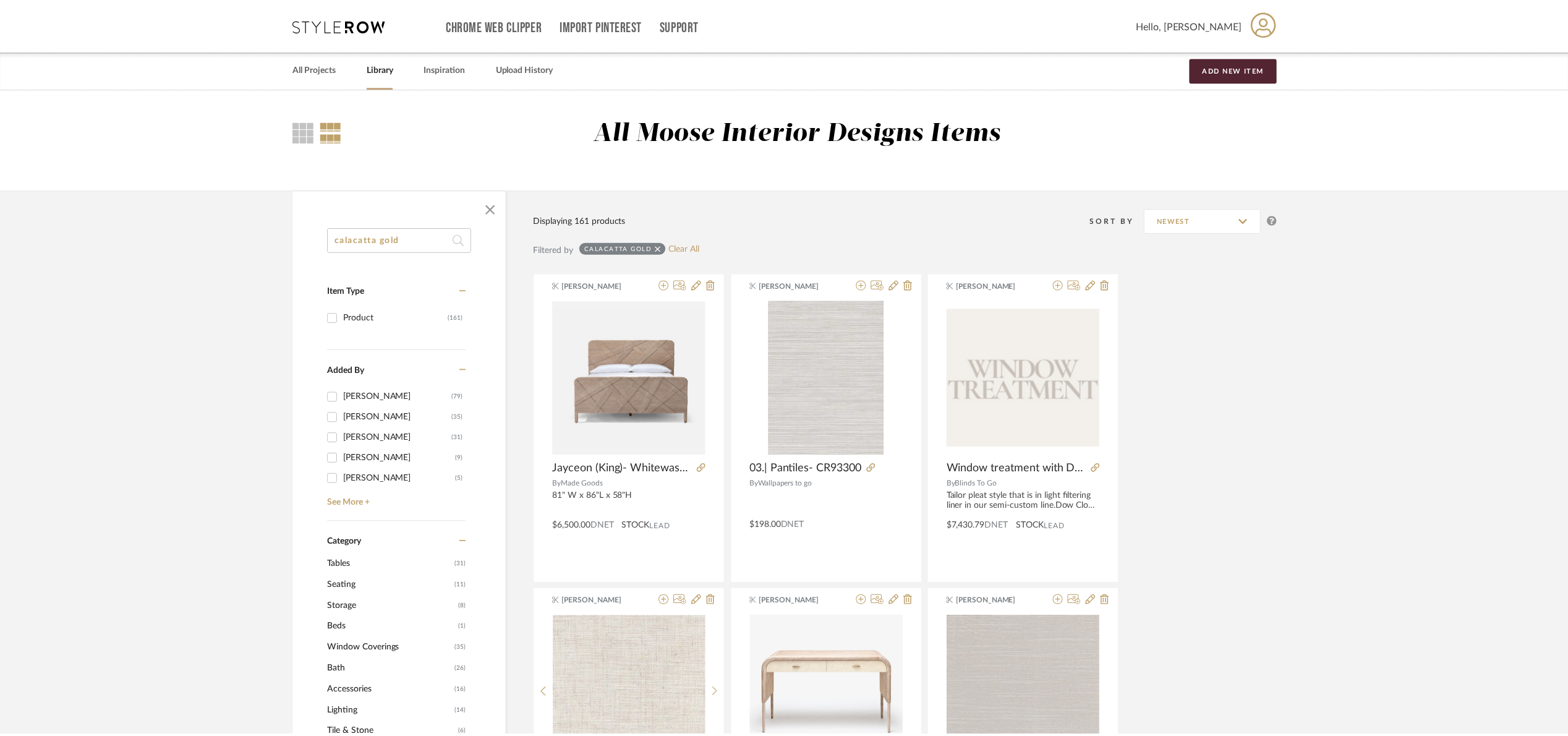
scroll to position [5396, 0]
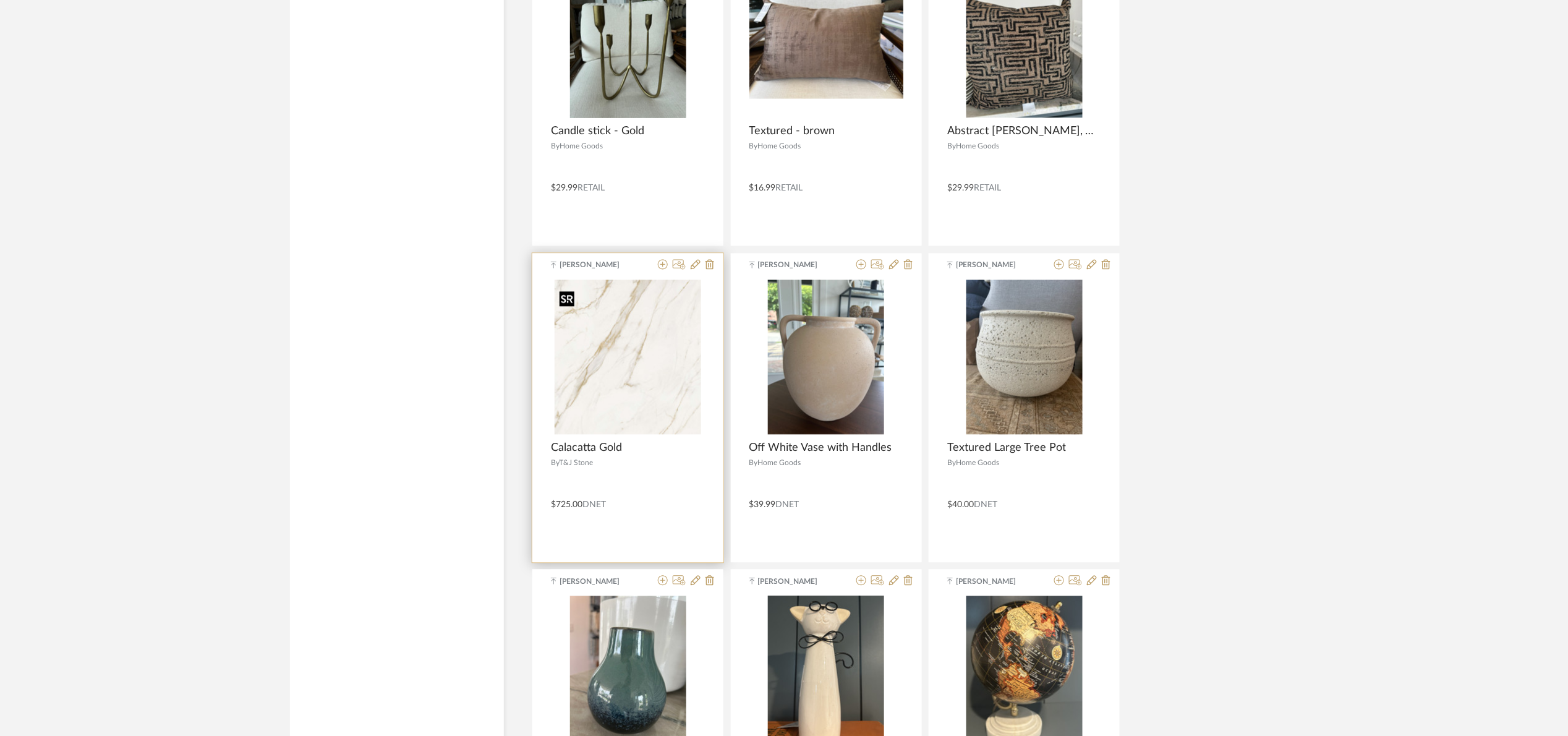
click at [633, 361] on img "0" at bounding box center [627, 358] width 147 height 154
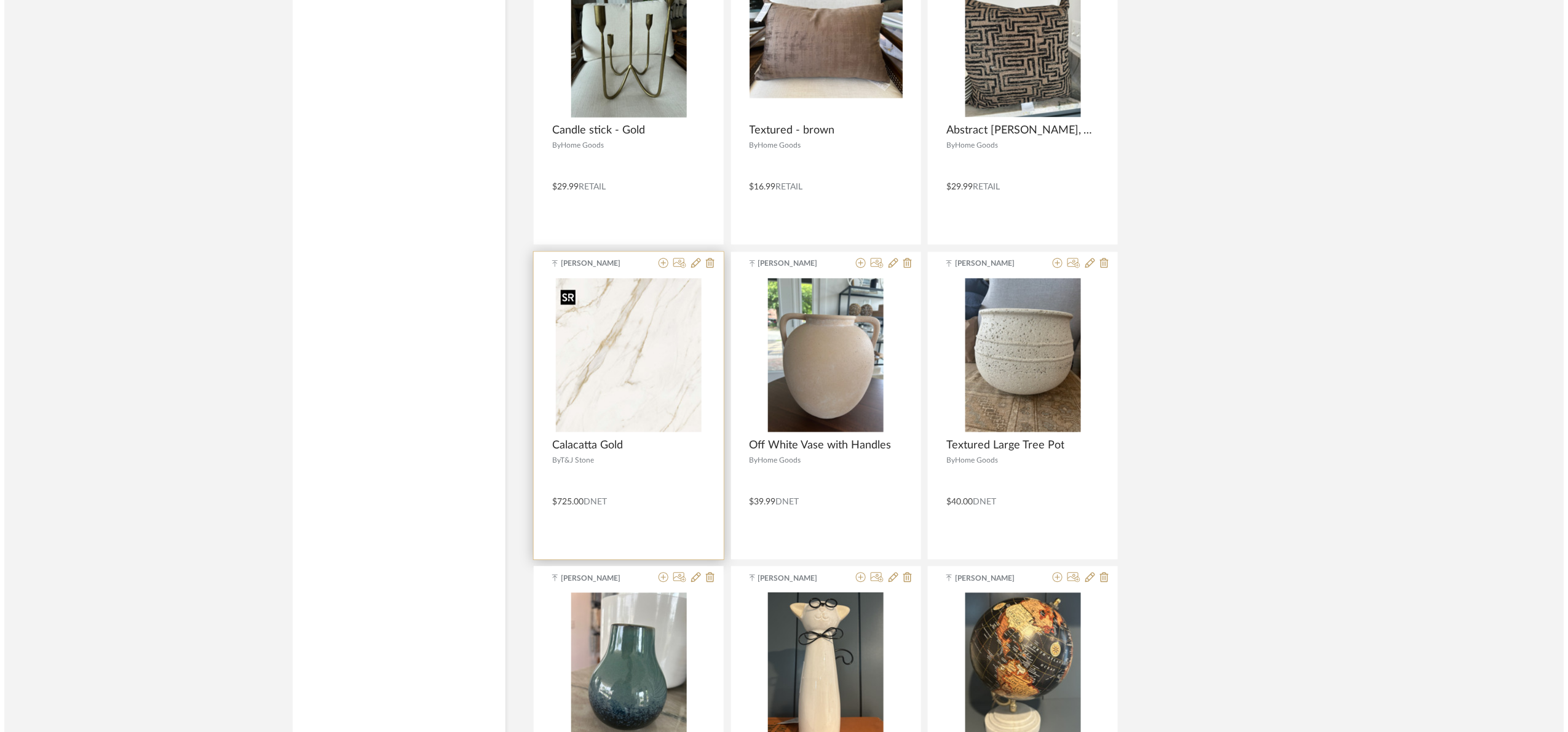
scroll to position [0, 0]
